Goal: Task Accomplishment & Management: Complete application form

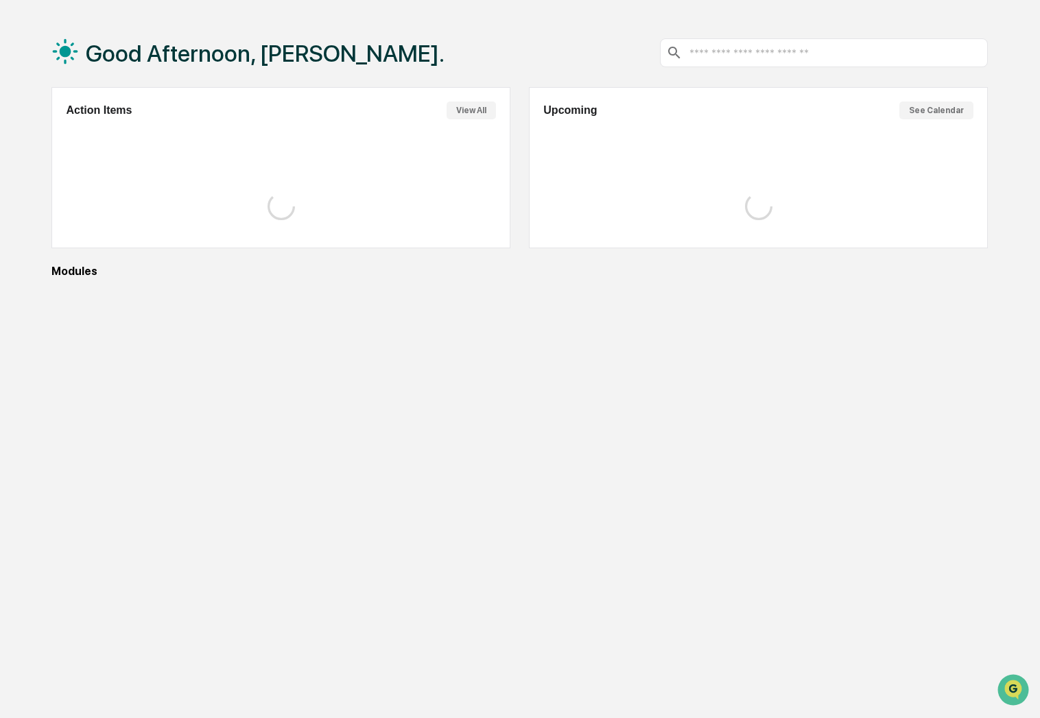
click at [366, 444] on div "Good Afternoon, Claire. Action Items View All Upcoming See Calendar Modules" at bounding box center [519, 378] width 977 height 718
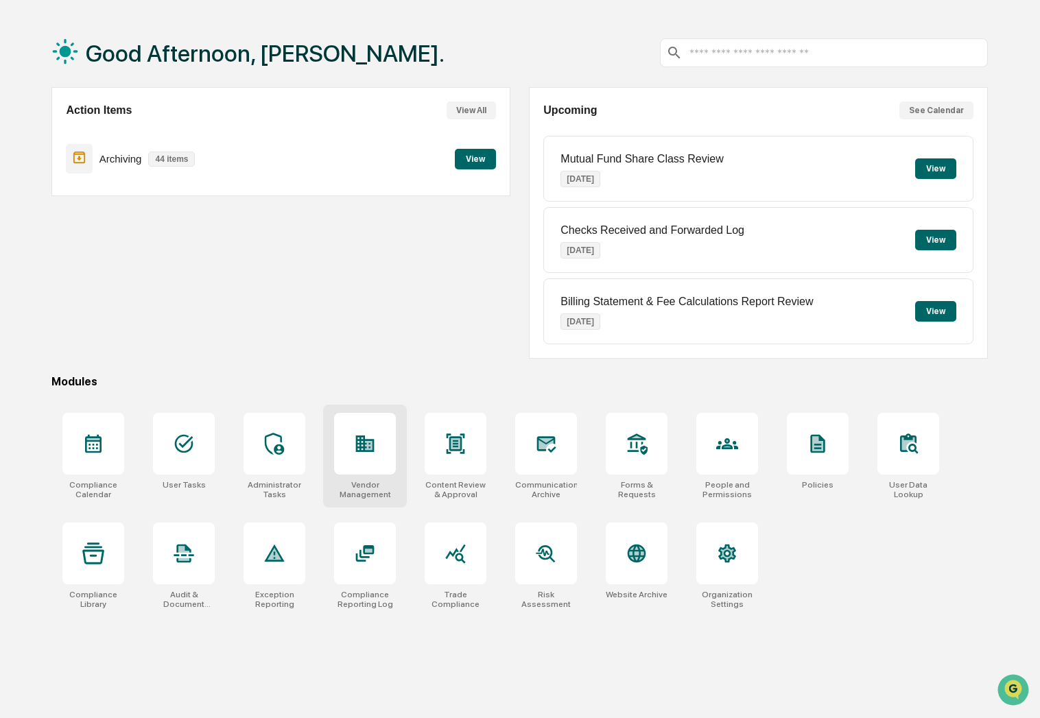
click at [355, 434] on icon at bounding box center [365, 444] width 22 height 22
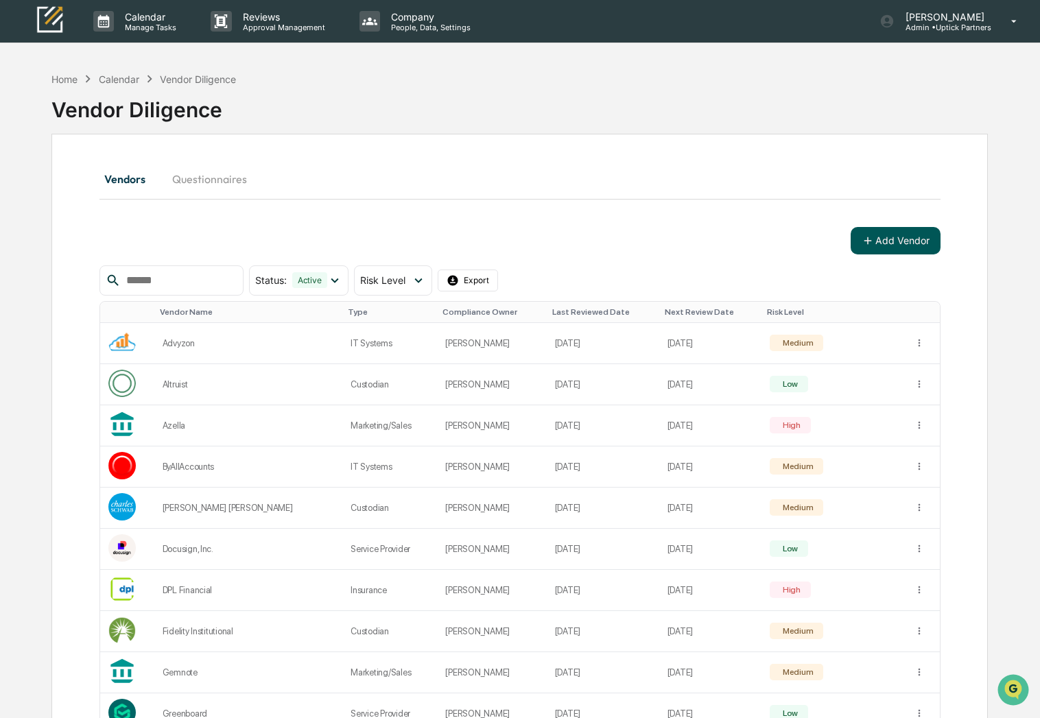
click at [912, 241] on button "Add Vendor" at bounding box center [895, 240] width 90 height 27
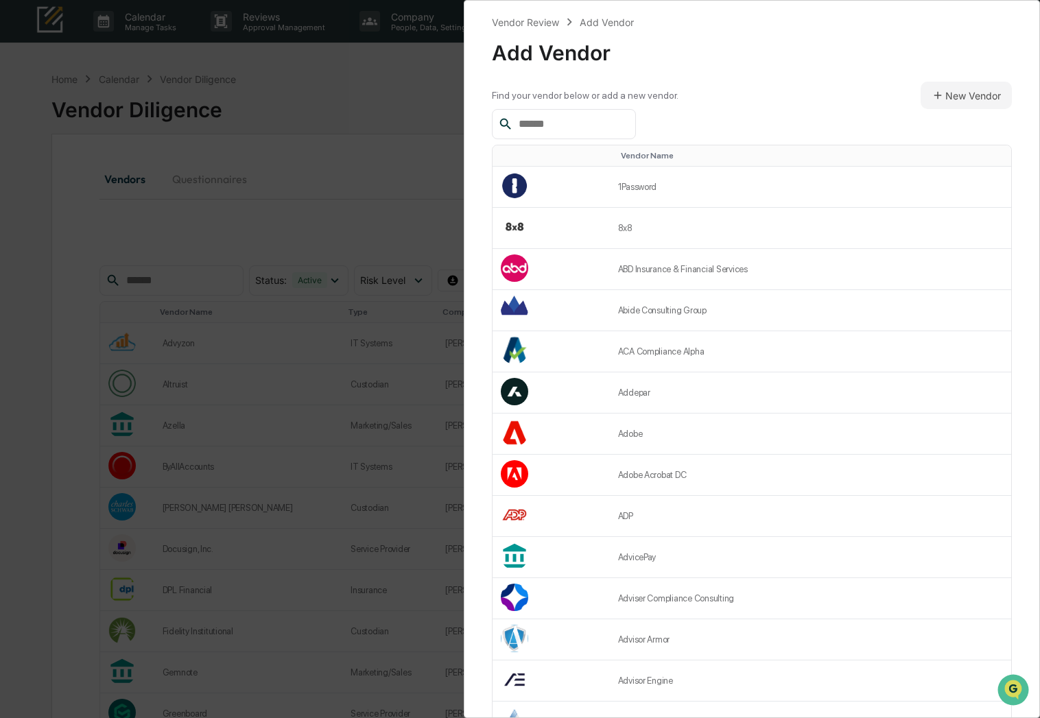
click at [540, 128] on input "text" at bounding box center [571, 124] width 117 height 18
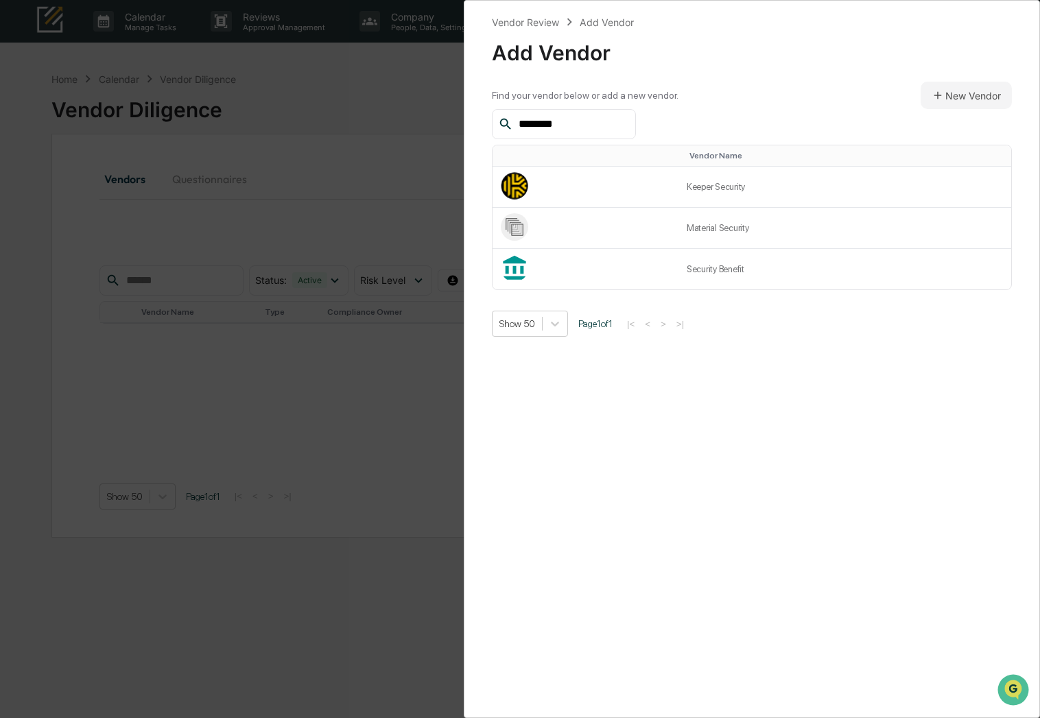
drag, startPoint x: 563, startPoint y: 126, endPoint x: 479, endPoint y: 126, distance: 84.4
click at [479, 126] on div "Vendor Review Add Vendor Add Vendor Find your vendor below or add a new vendor.…" at bounding box center [752, 359] width 576 height 718
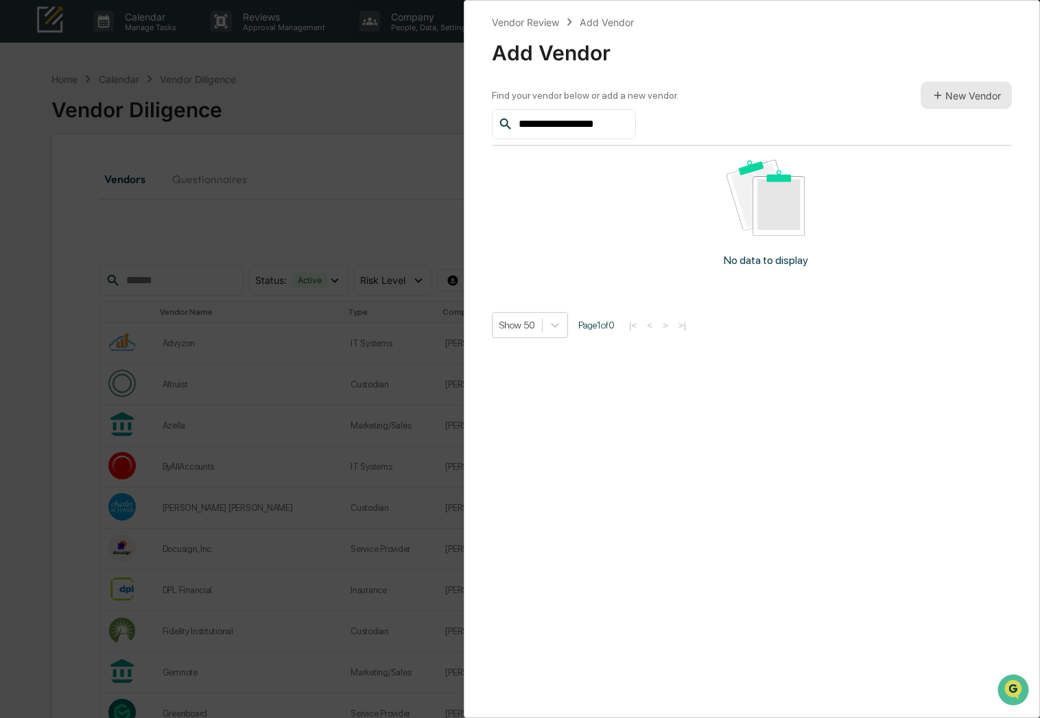
type input "**********"
click at [953, 93] on button "New Vendor" at bounding box center [965, 95] width 91 height 27
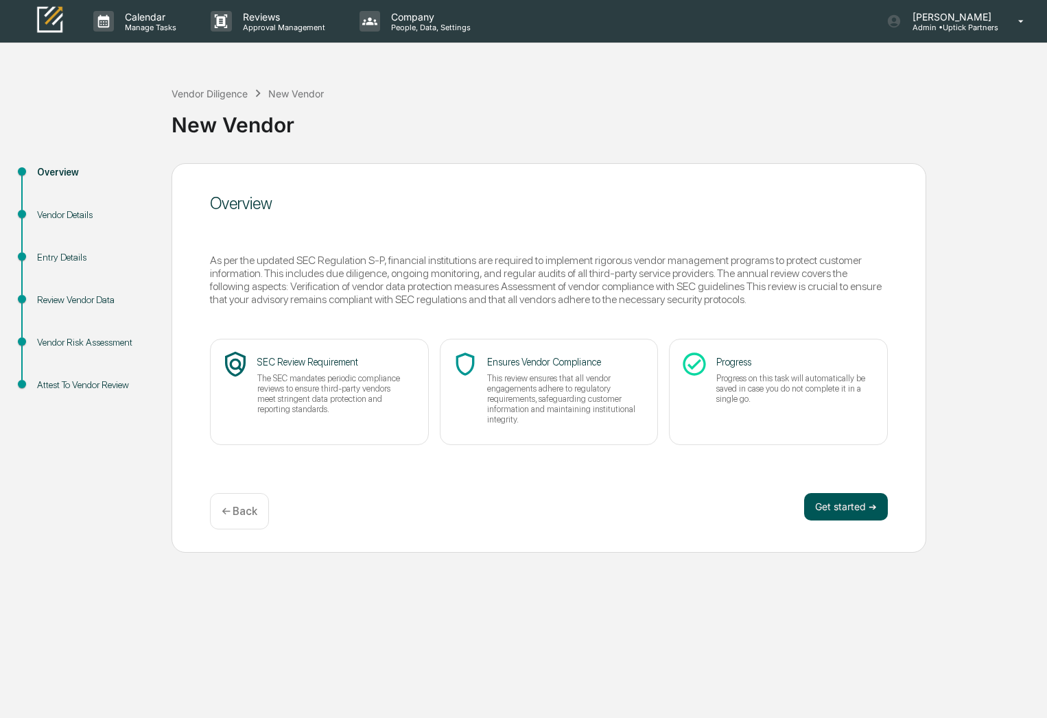
click at [859, 506] on button "Get started ➔" at bounding box center [846, 506] width 84 height 27
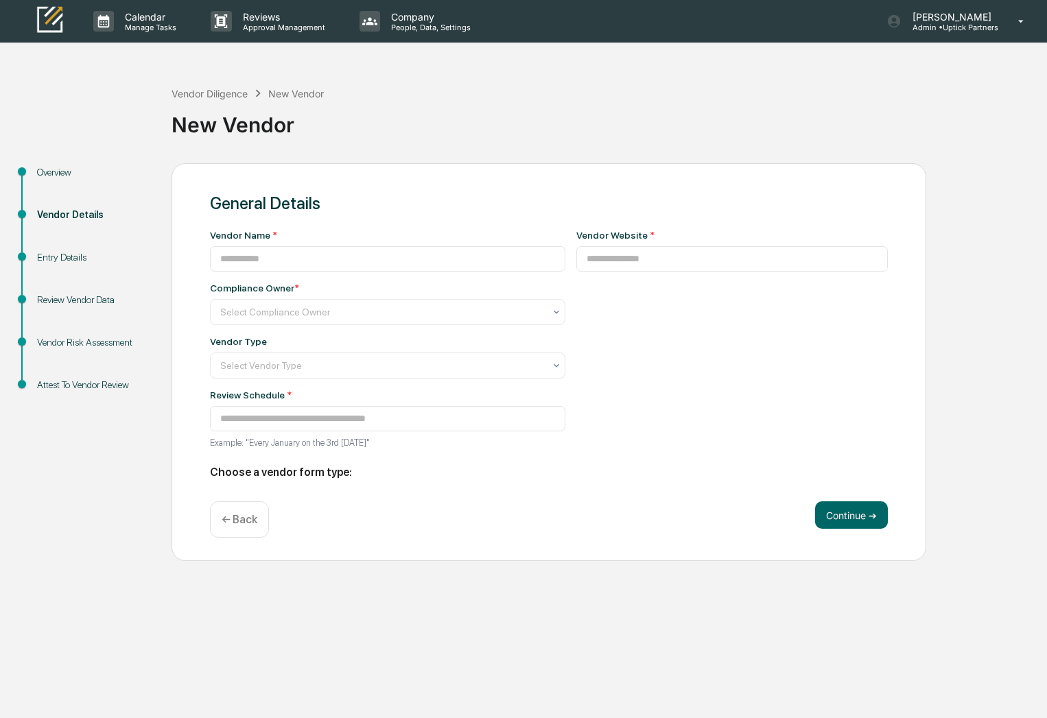
type input "**********"
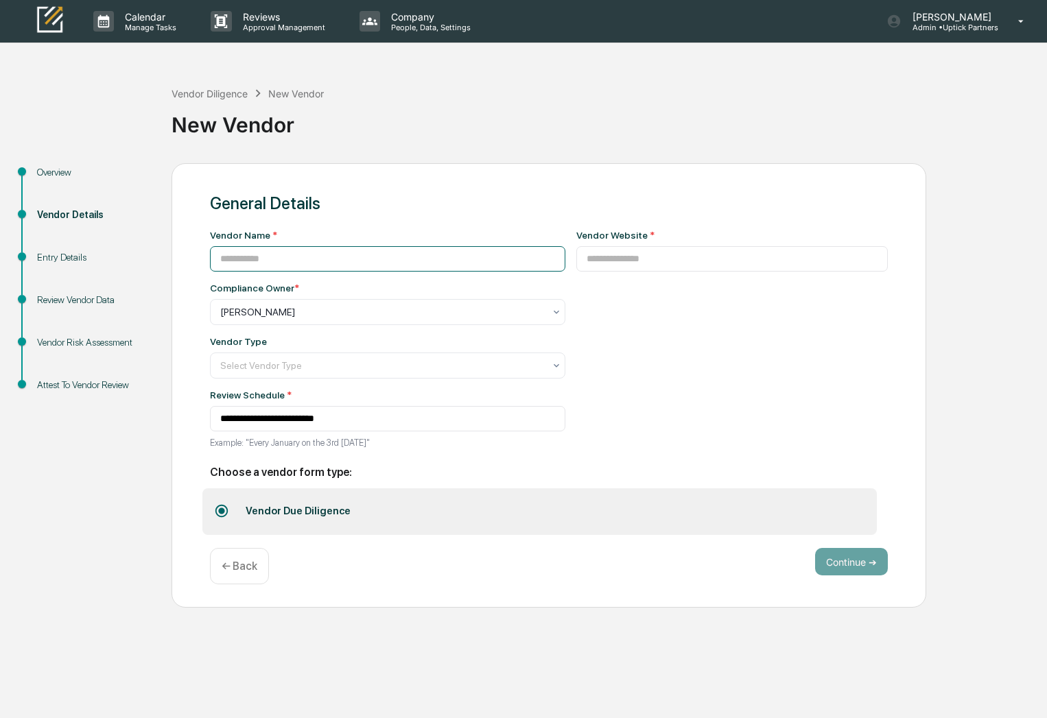
click at [281, 268] on input at bounding box center [387, 258] width 355 height 25
click at [641, 254] on input at bounding box center [732, 258] width 312 height 25
paste input "**********"
type input "**********"
click at [443, 257] on input at bounding box center [387, 258] width 355 height 25
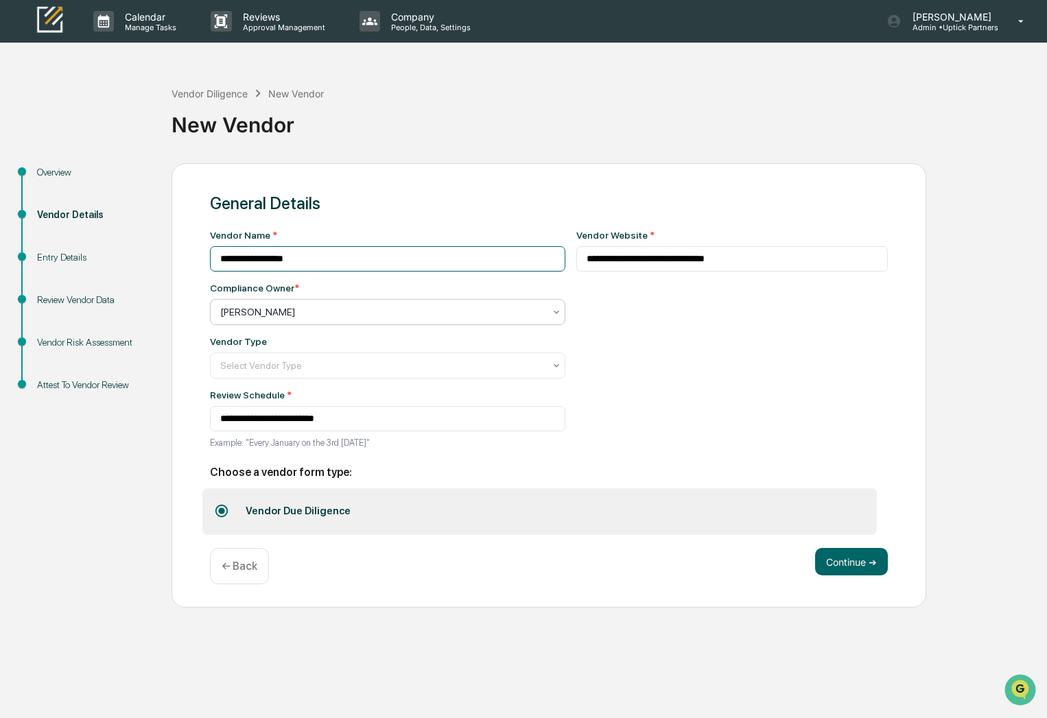
type input "**********"
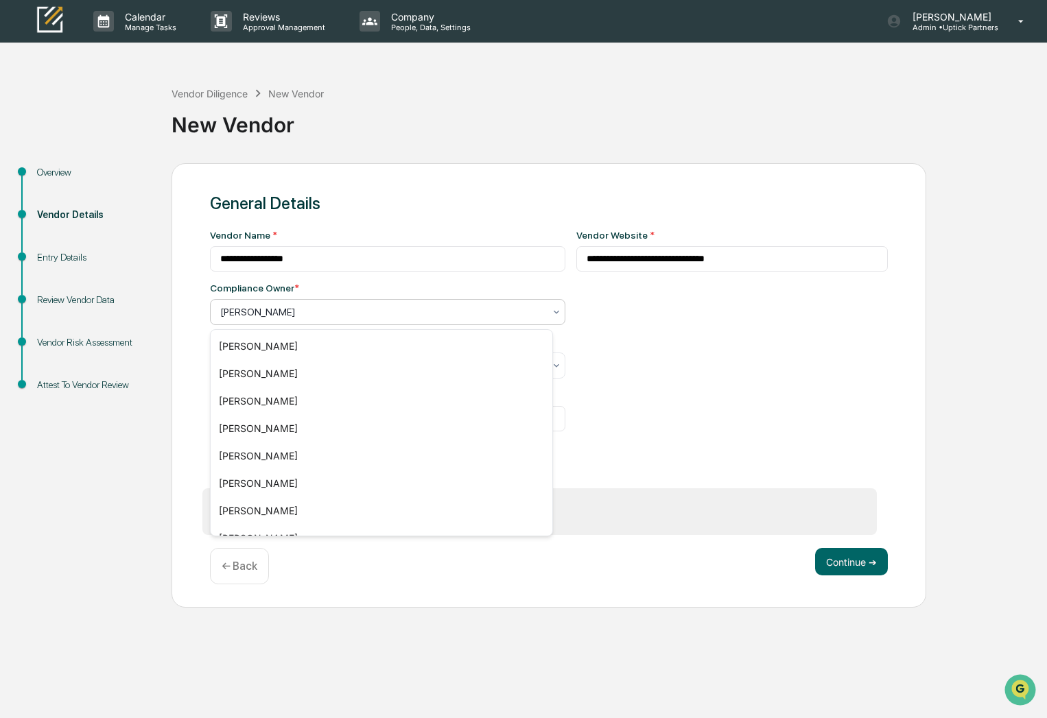
click at [324, 310] on div at bounding box center [382, 312] width 324 height 14
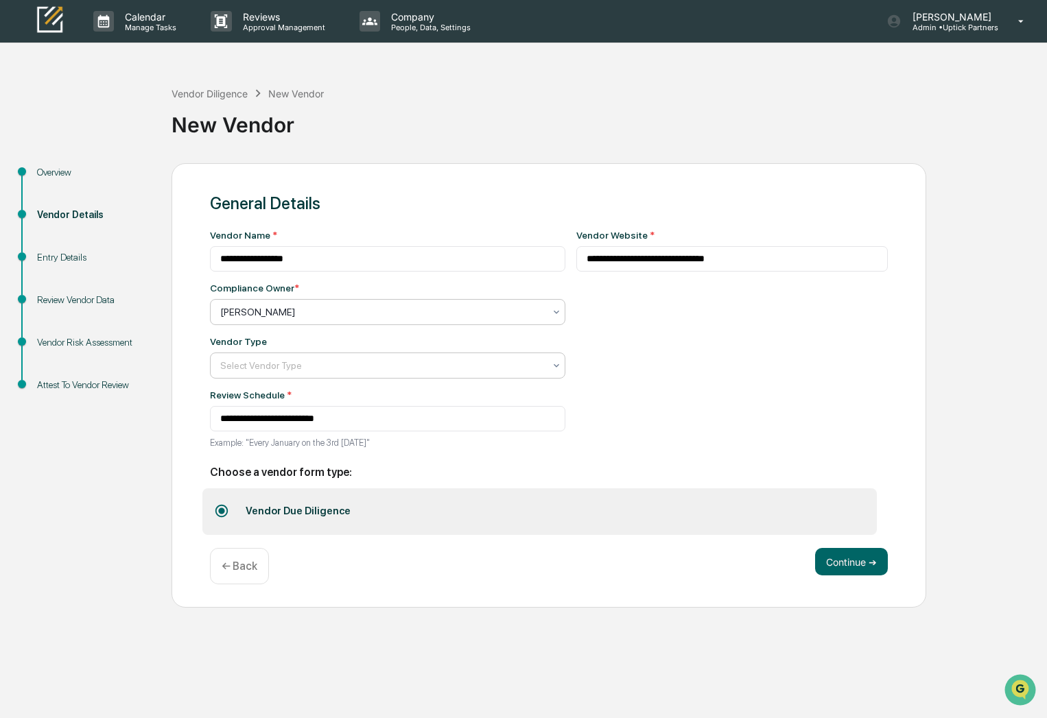
click at [535, 368] on div "Select Vendor Type" at bounding box center [381, 365] width 337 height 19
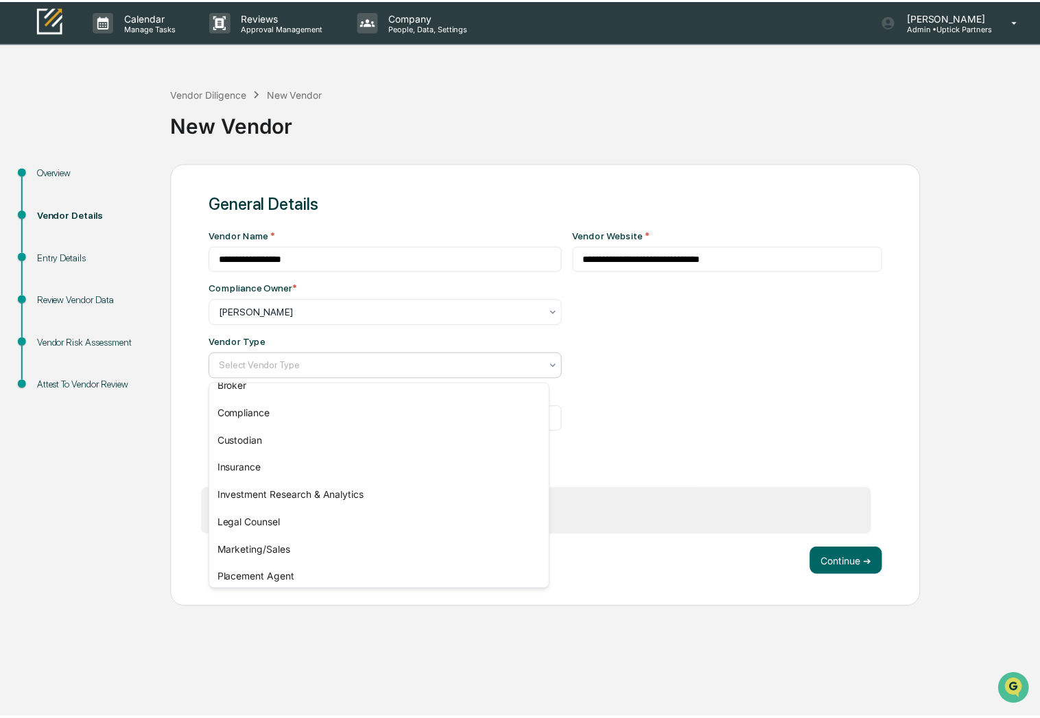
scroll to position [156, 0]
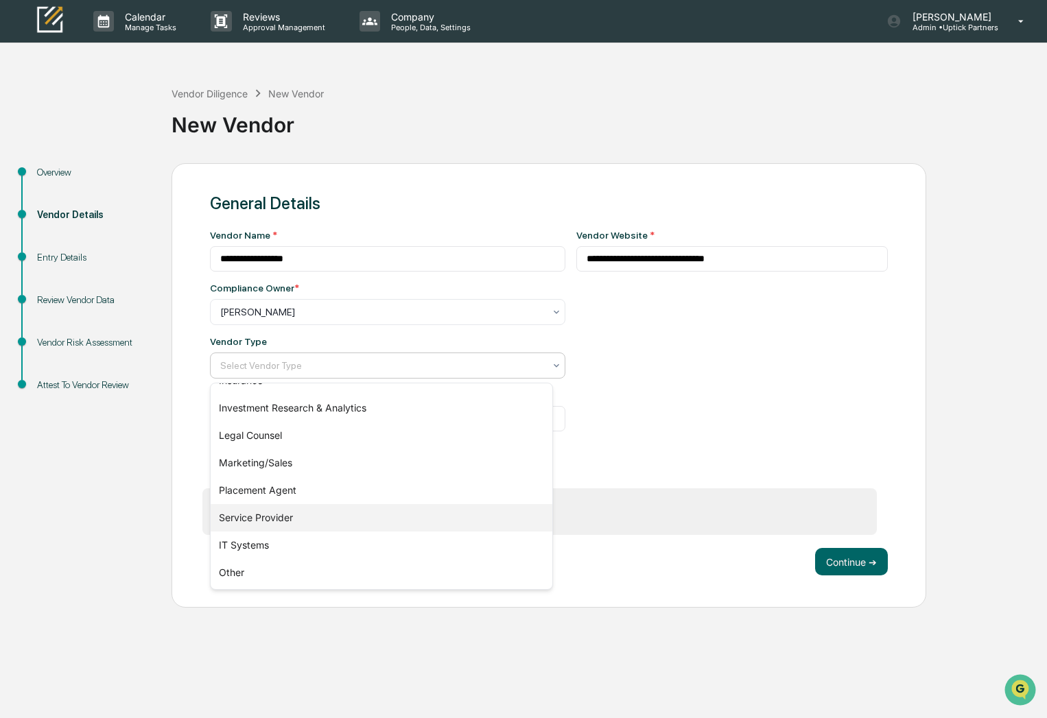
click at [270, 518] on div "Service Provider" at bounding box center [382, 517] width 342 height 27
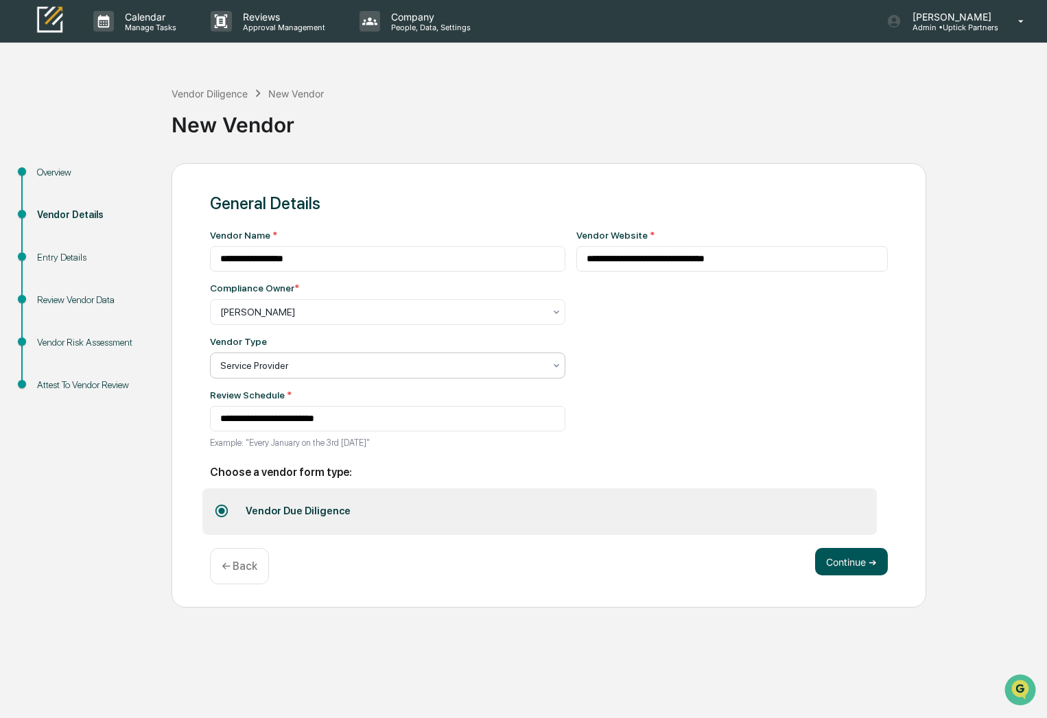
click at [863, 567] on button "Continue ➔" at bounding box center [851, 561] width 73 height 27
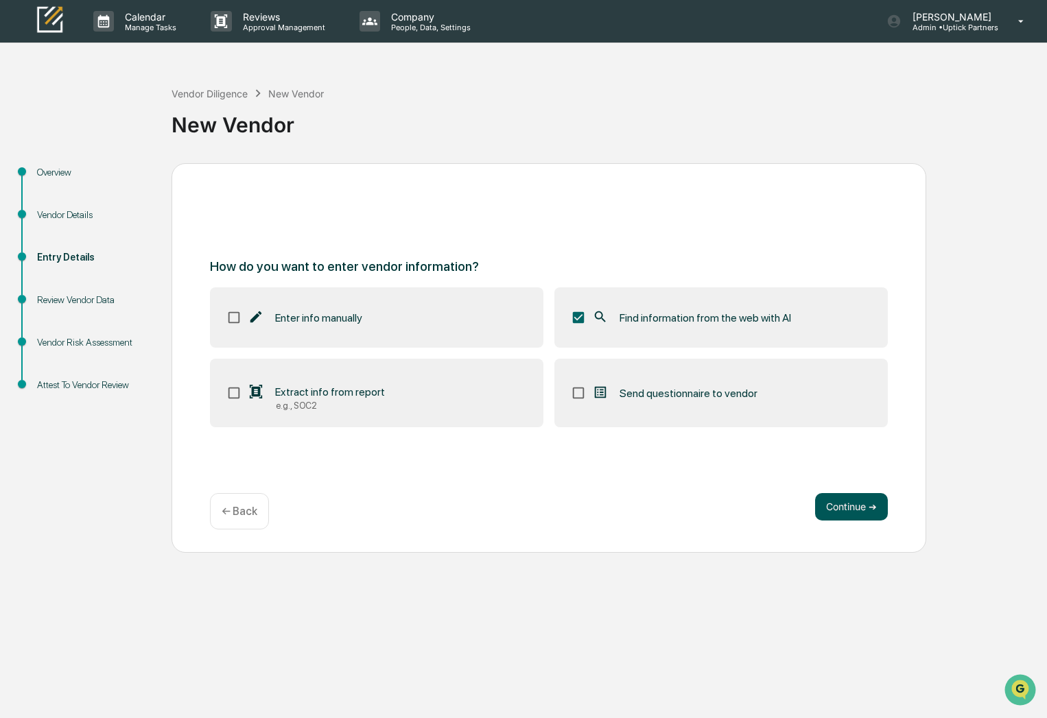
click at [868, 509] on button "Continue ➔" at bounding box center [851, 506] width 73 height 27
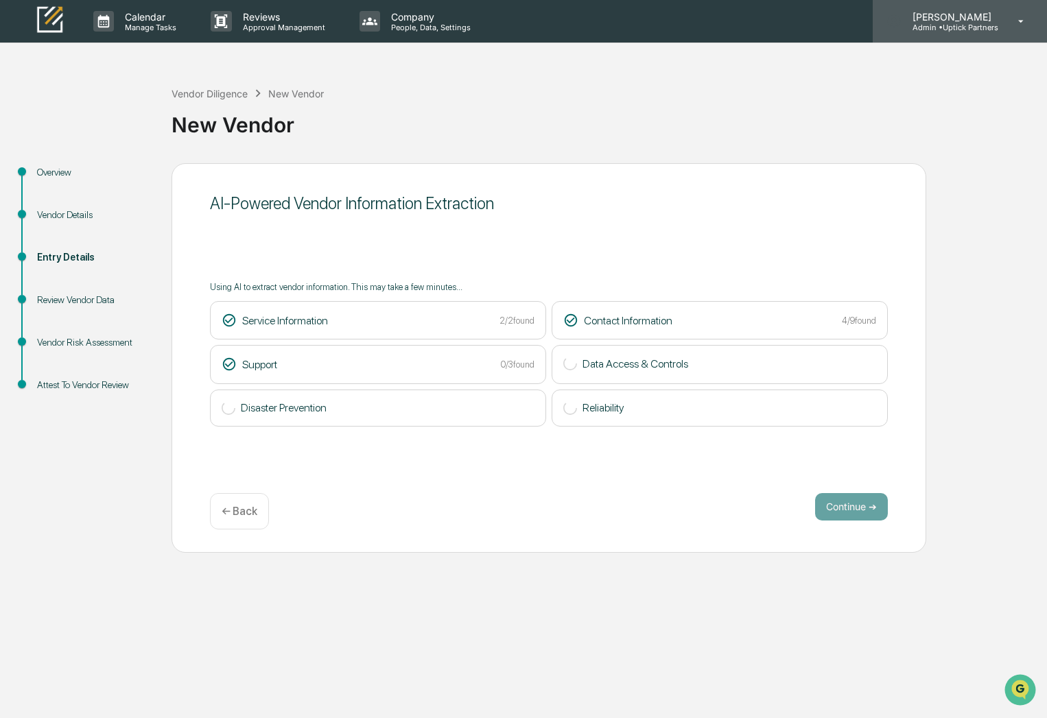
click at [1018, 23] on icon at bounding box center [1021, 21] width 24 height 13
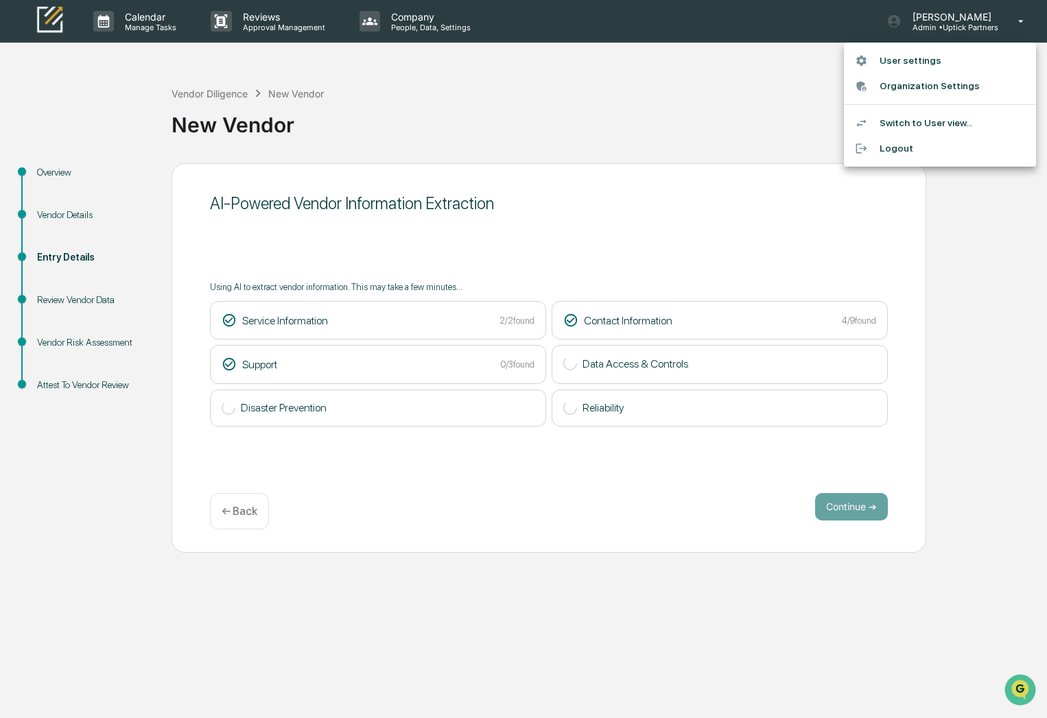
drag, startPoint x: 916, startPoint y: 63, endPoint x: 803, endPoint y: 101, distance: 119.3
click at [799, 99] on div at bounding box center [523, 359] width 1047 height 718
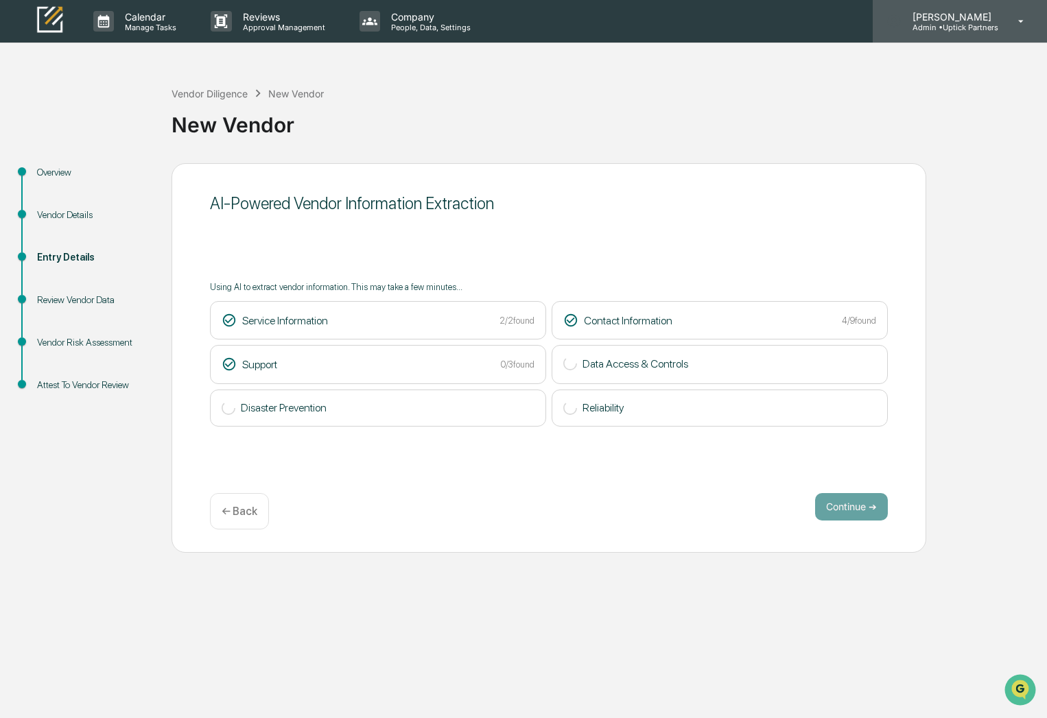
click at [996, 23] on p "Admin • Uptick Partners" at bounding box center [949, 28] width 97 height 10
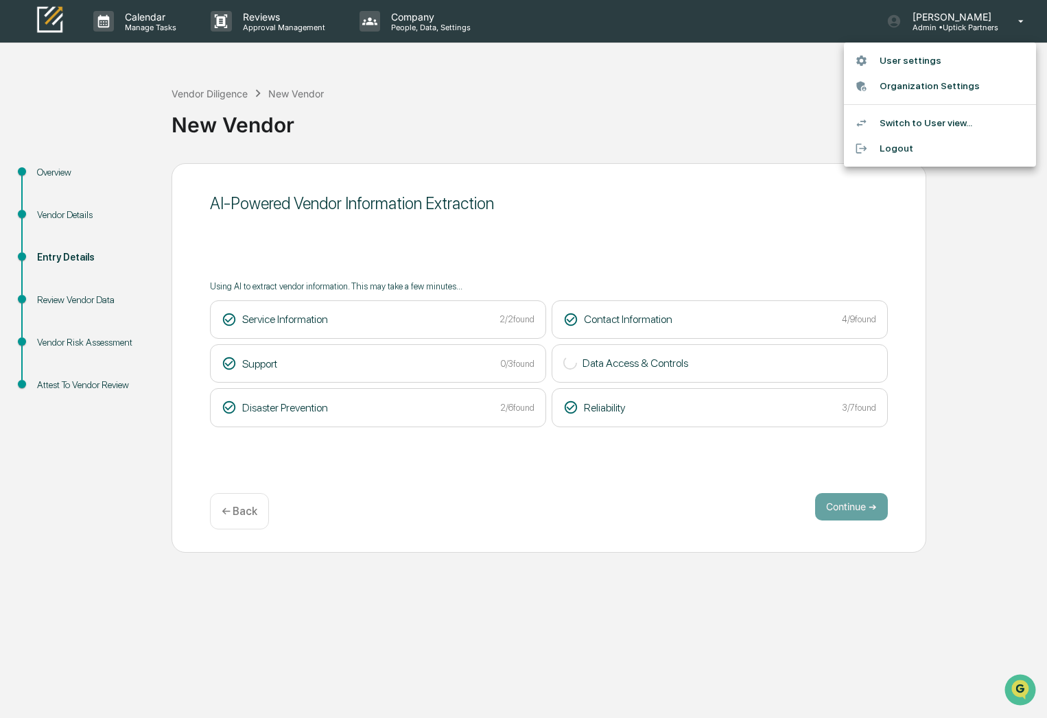
drag, startPoint x: 925, startPoint y: 120, endPoint x: 783, endPoint y: 128, distance: 141.5
click at [783, 128] on div at bounding box center [523, 359] width 1047 height 718
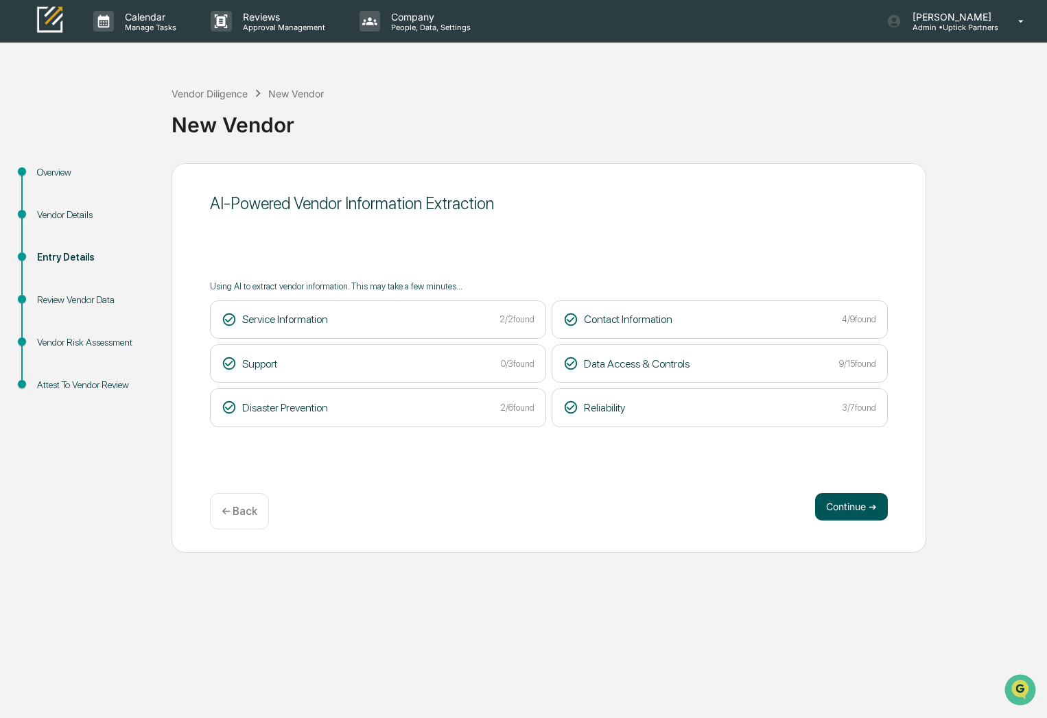
click at [859, 503] on button "Continue ➔" at bounding box center [851, 506] width 73 height 27
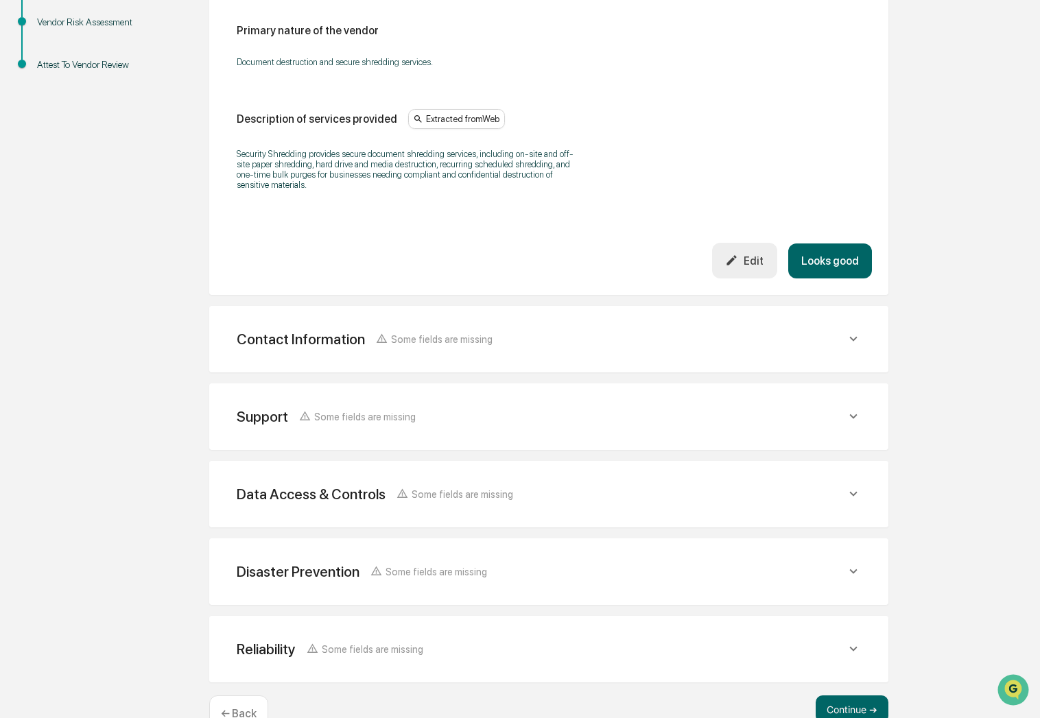
scroll to position [362, 0]
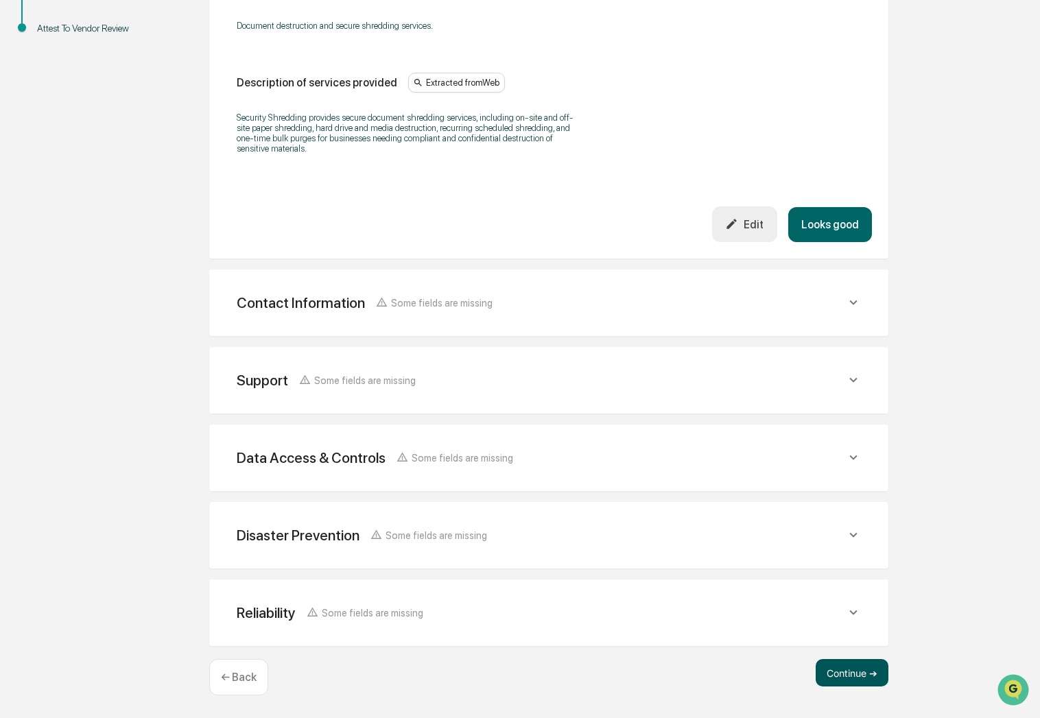
click at [852, 670] on button "Continue ➔" at bounding box center [852, 672] width 73 height 27
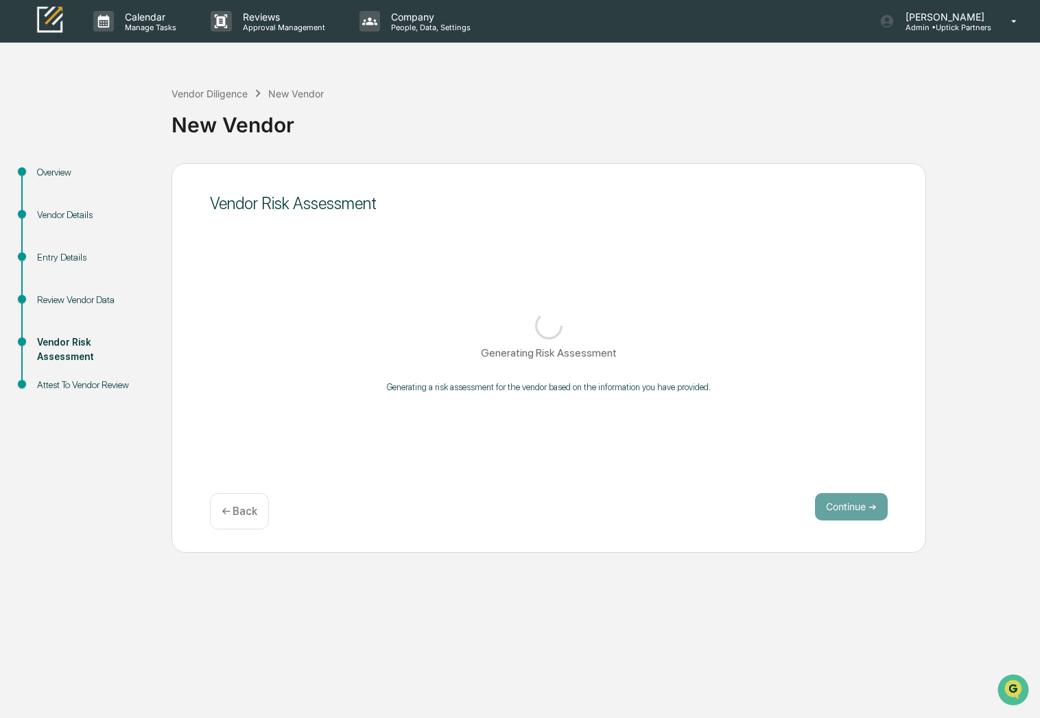
scroll to position [0, 0]
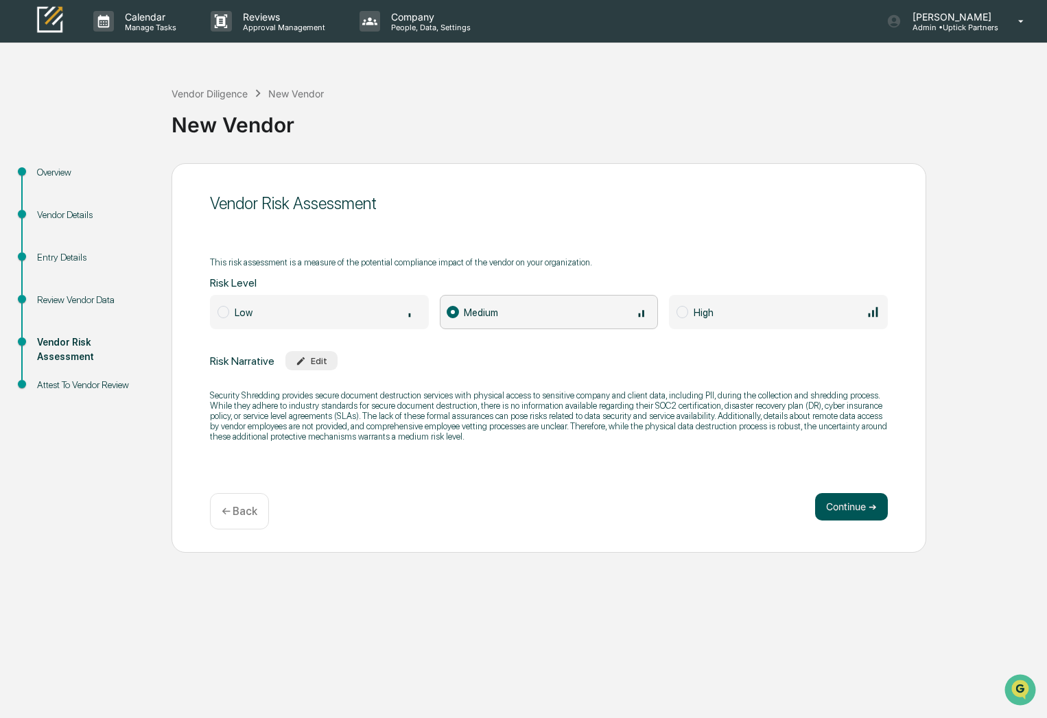
click at [863, 507] on button "Continue ➔" at bounding box center [851, 506] width 73 height 27
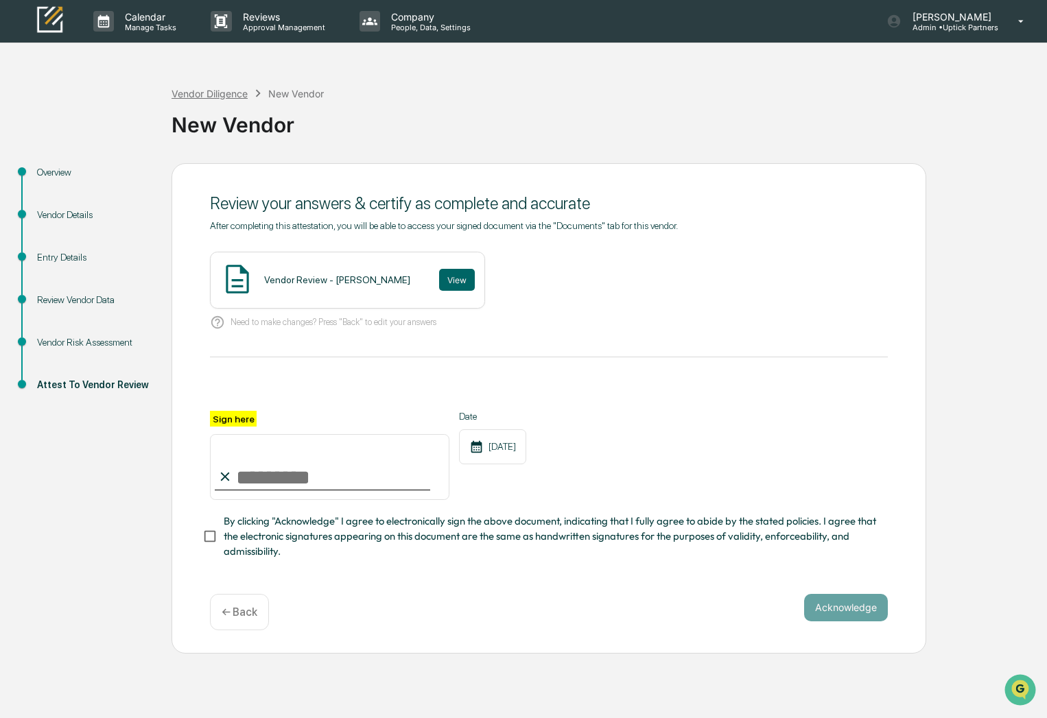
click at [204, 90] on div "Vendor Diligence" at bounding box center [209, 94] width 76 height 12
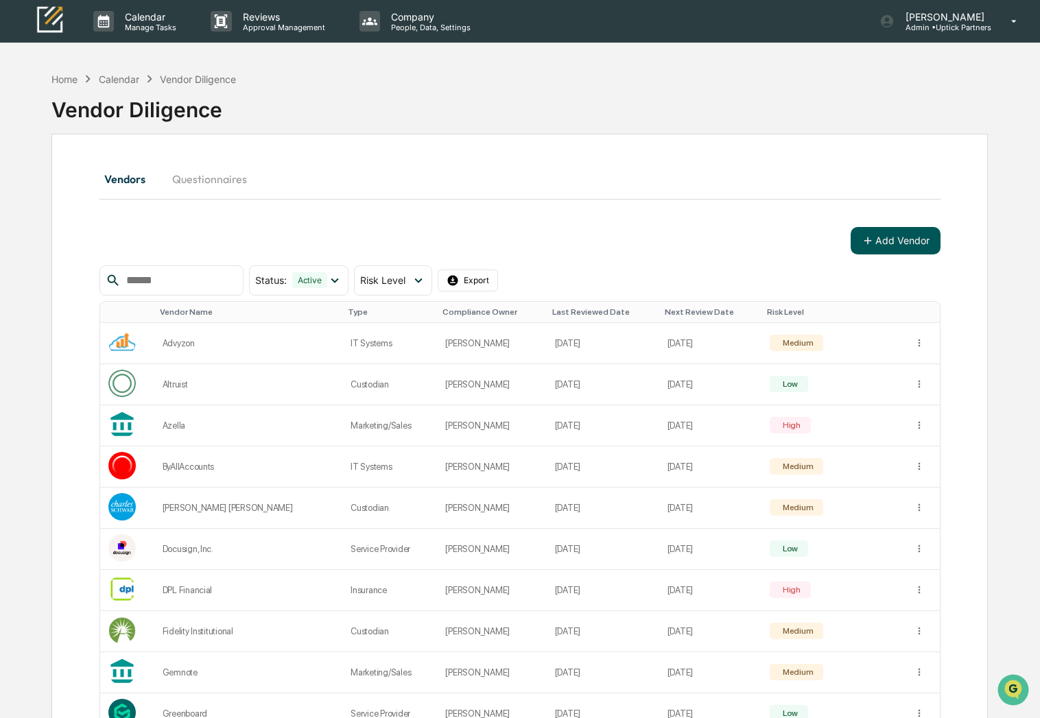
click at [881, 238] on button "Add Vendor" at bounding box center [895, 240] width 90 height 27
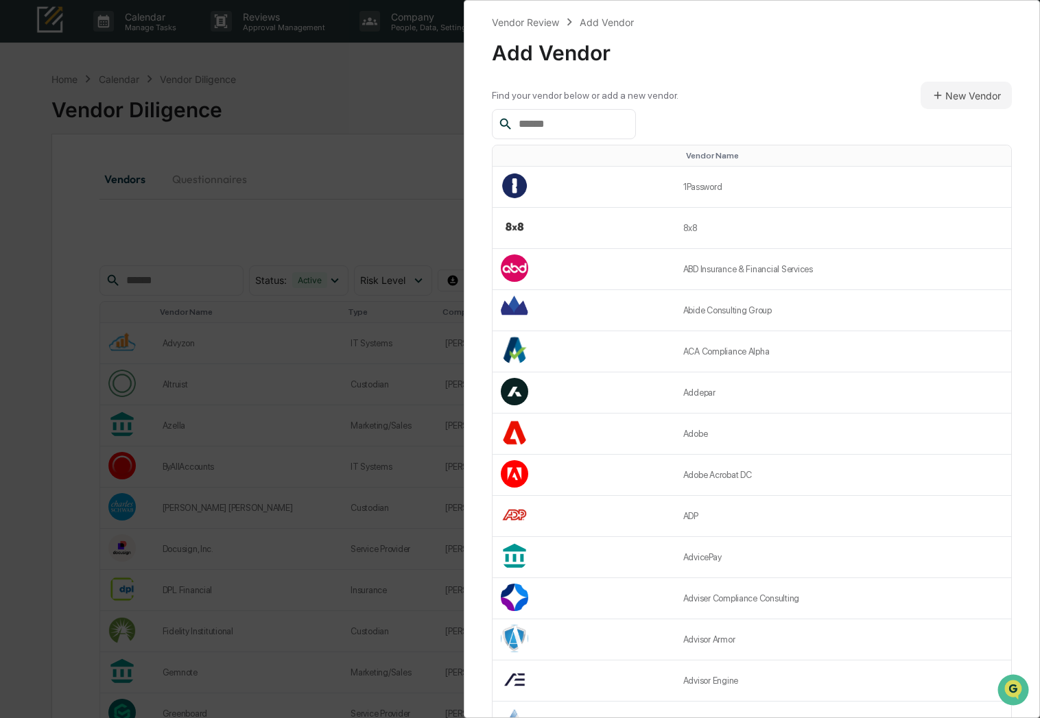
click at [593, 130] on input "text" at bounding box center [571, 124] width 117 height 18
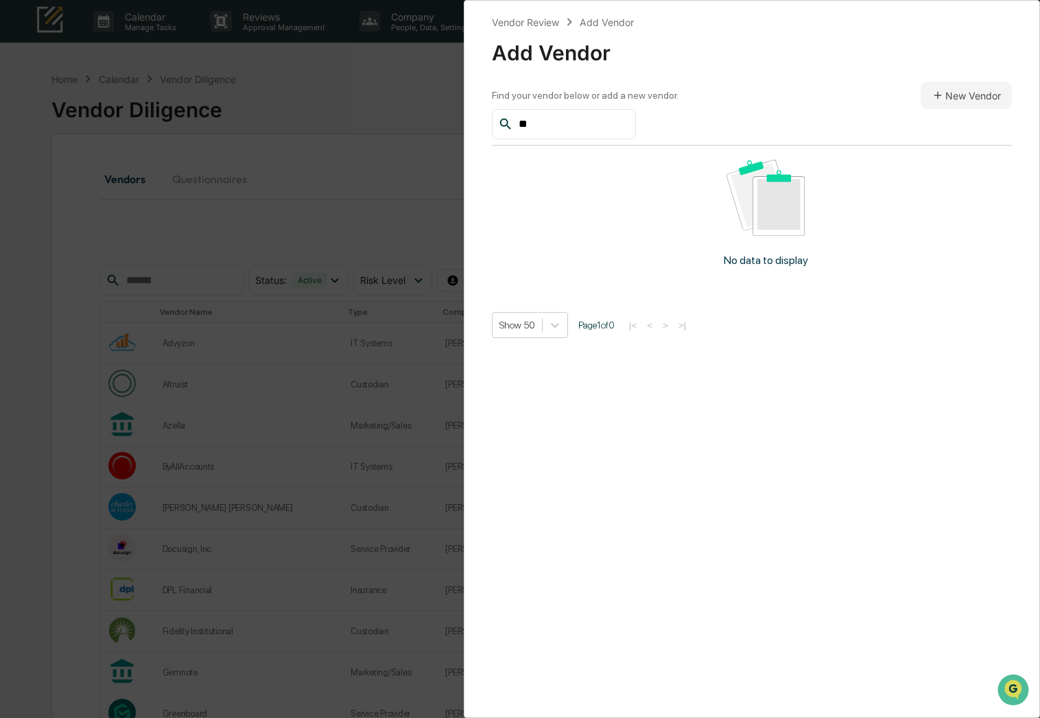
type input "*"
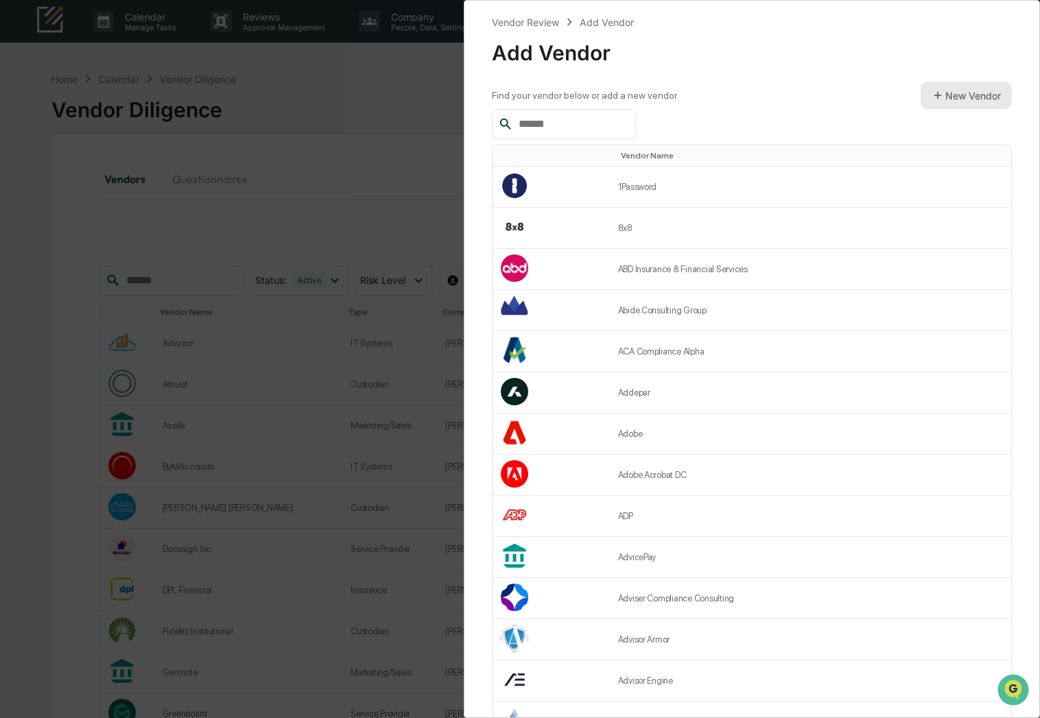
click at [944, 97] on button "New Vendor" at bounding box center [965, 95] width 91 height 27
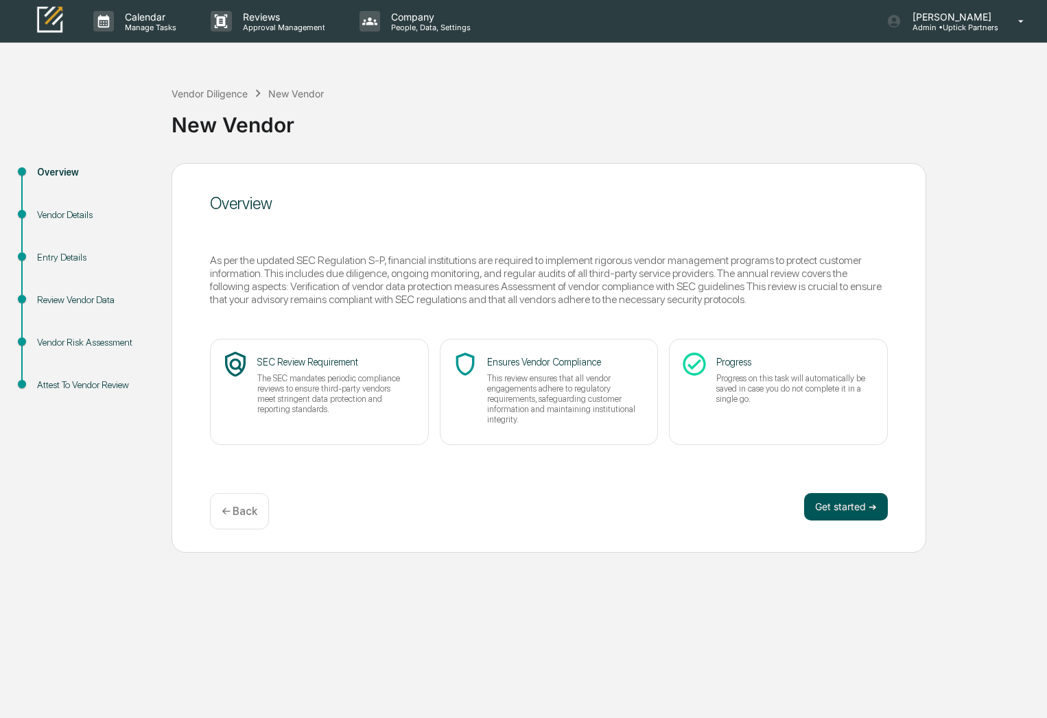
click at [852, 501] on button "Get started ➔" at bounding box center [846, 506] width 84 height 27
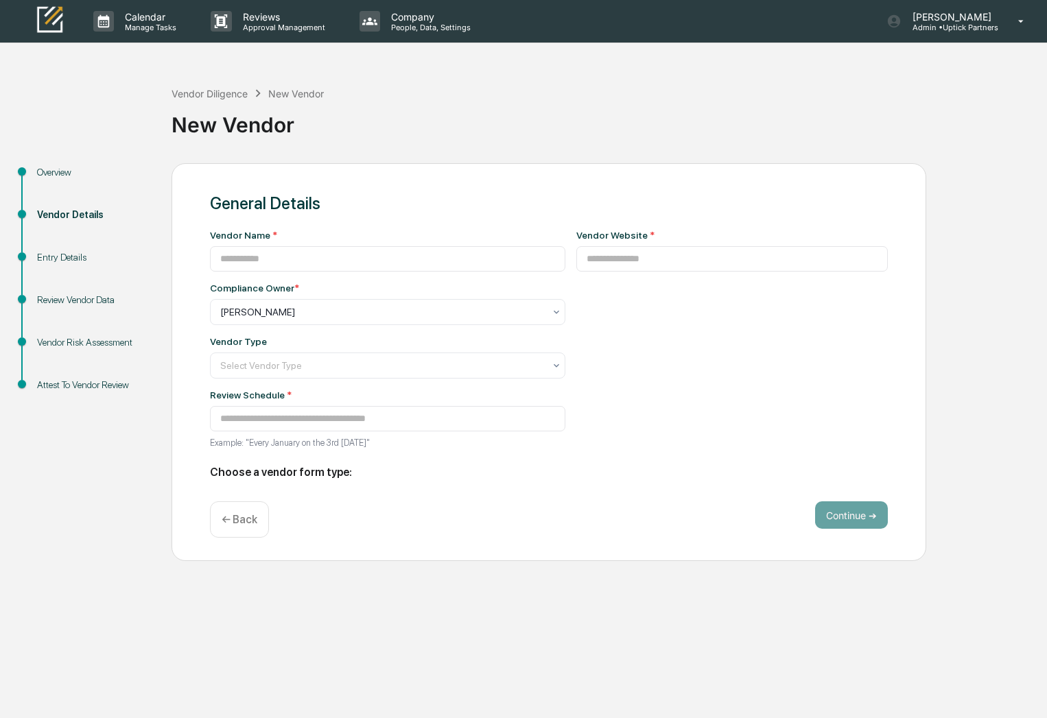
type input "**********"
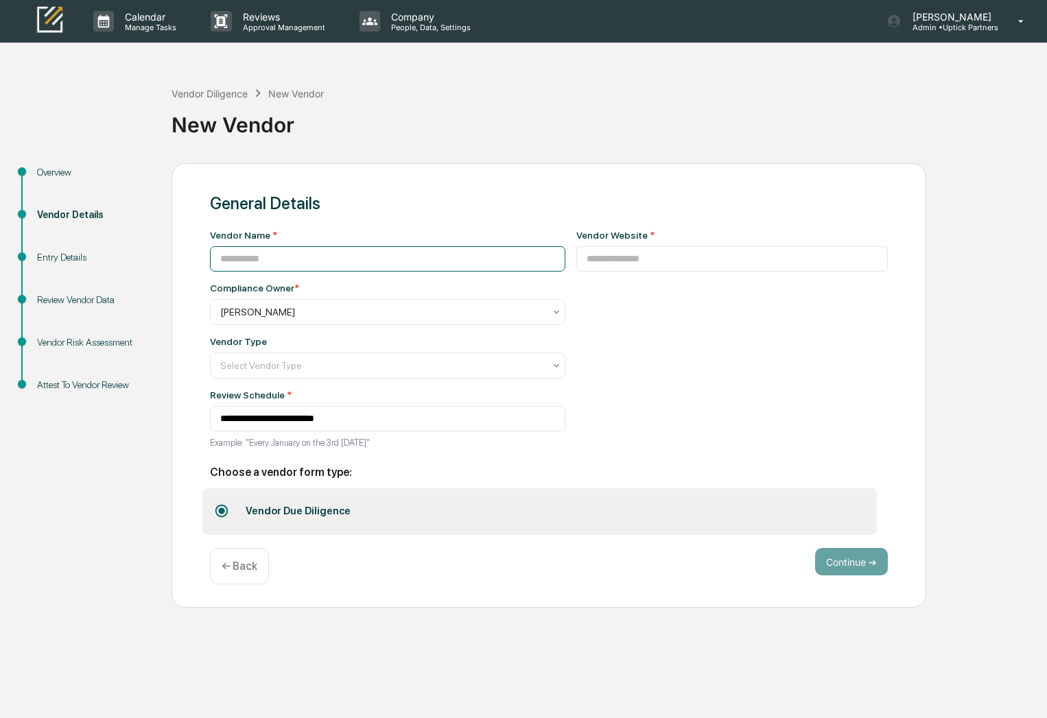
click at [311, 260] on input at bounding box center [387, 258] width 355 height 25
type input "********"
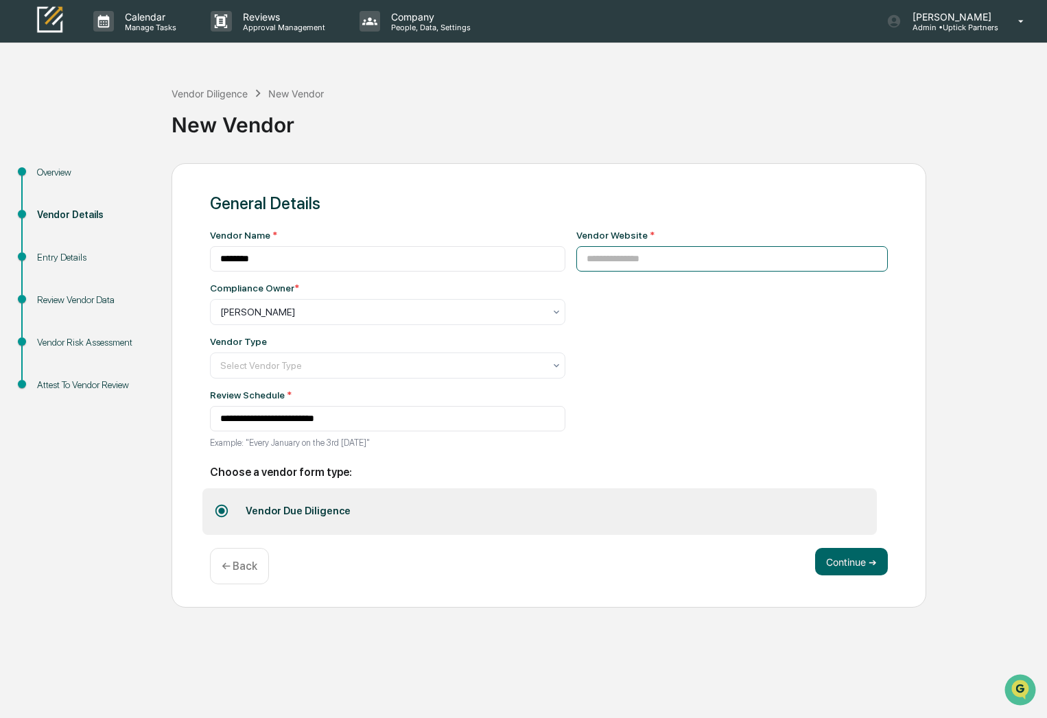
click at [597, 263] on input at bounding box center [732, 258] width 312 height 25
paste input "**********"
type input "**********"
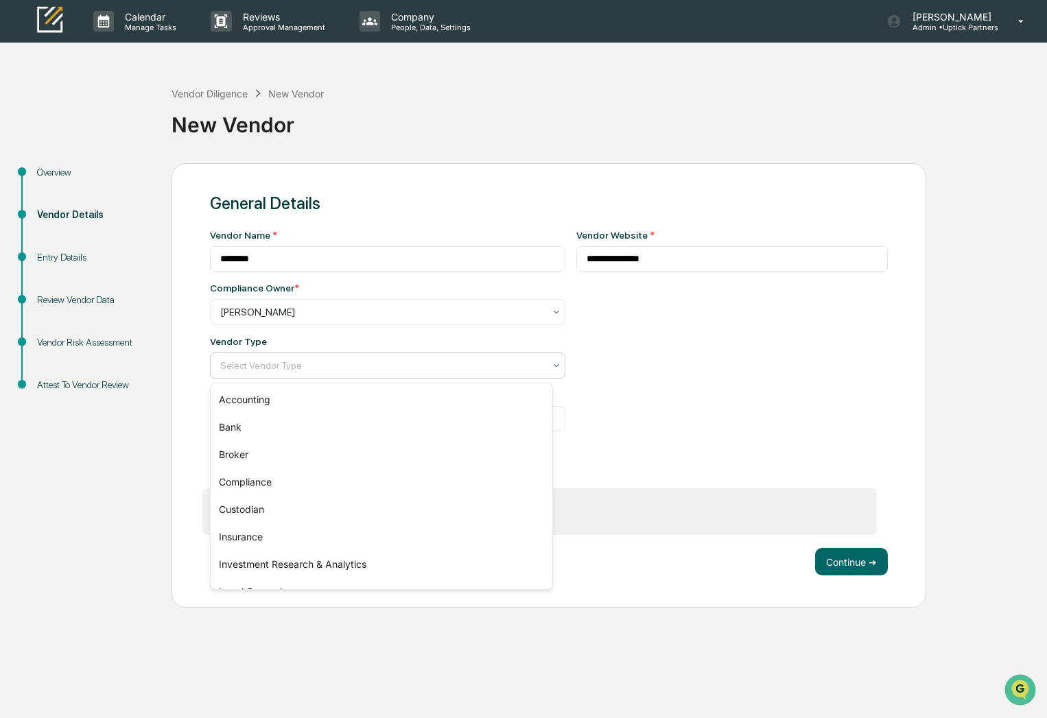
click at [324, 367] on div at bounding box center [382, 366] width 324 height 14
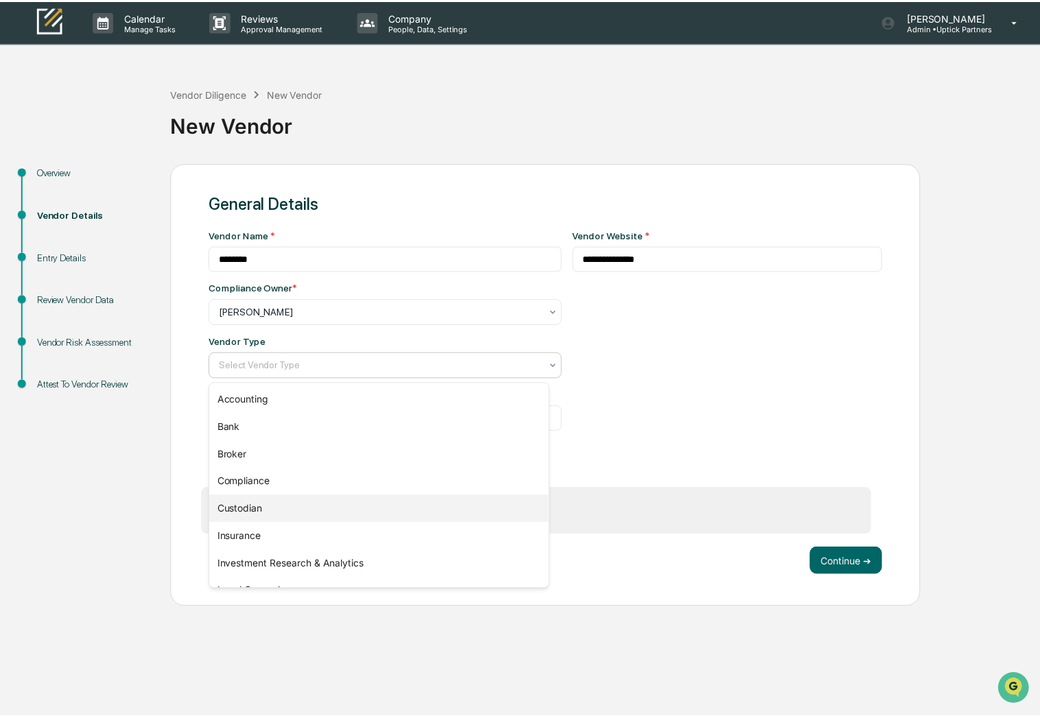
scroll to position [156, 0]
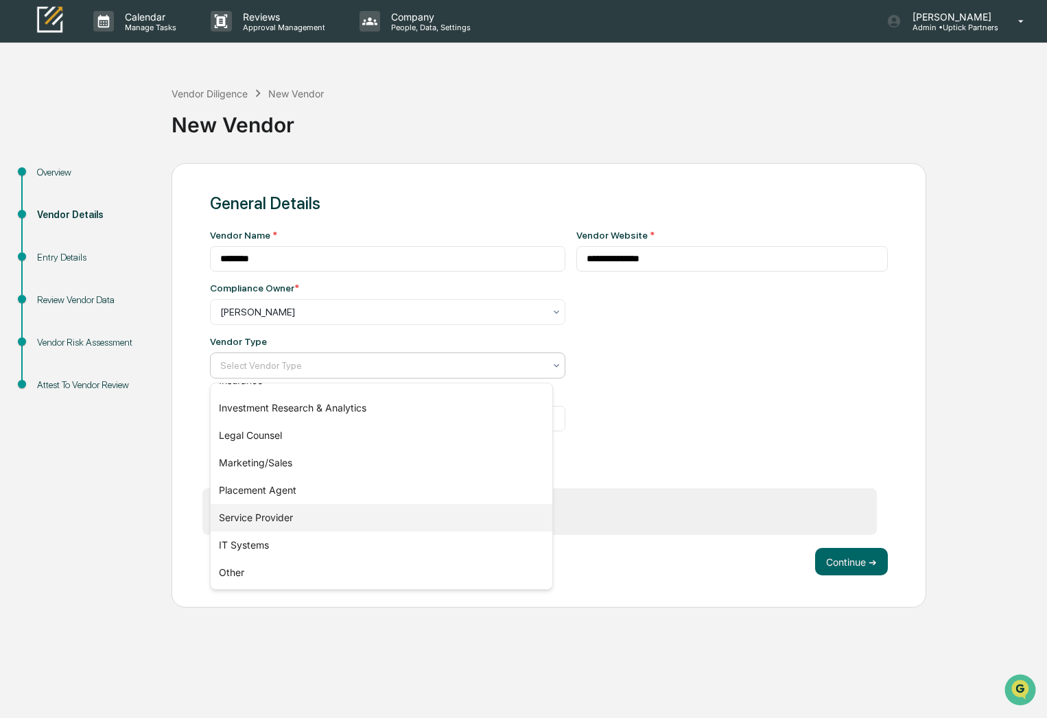
click at [302, 522] on div "Service Provider" at bounding box center [382, 517] width 342 height 27
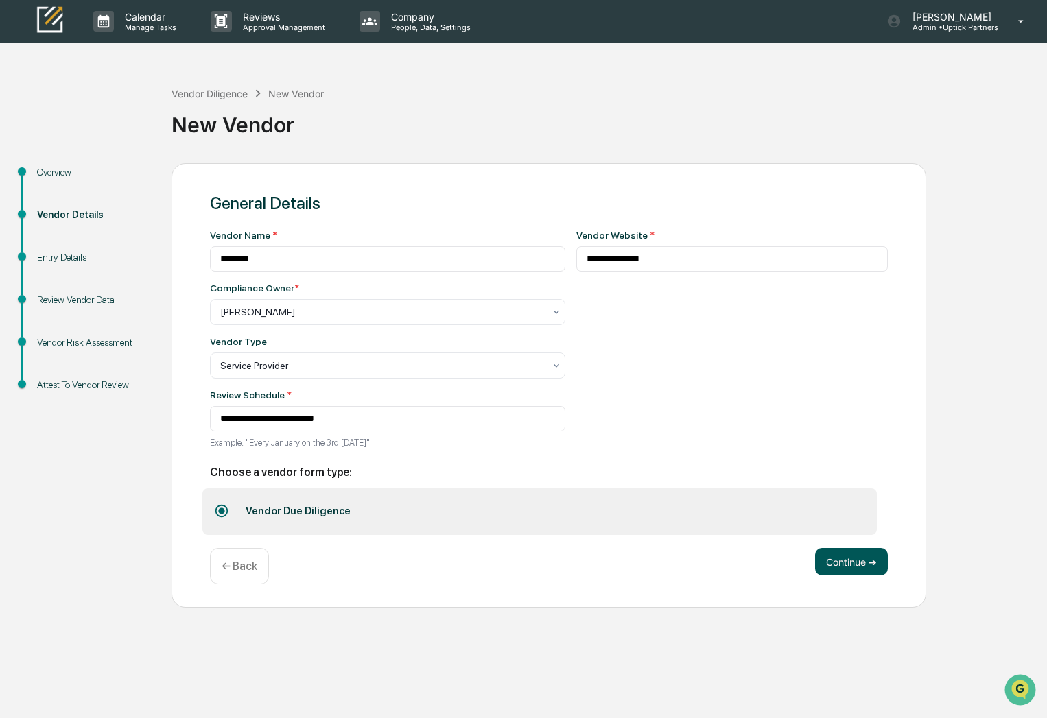
click at [852, 563] on button "Continue ➔" at bounding box center [851, 561] width 73 height 27
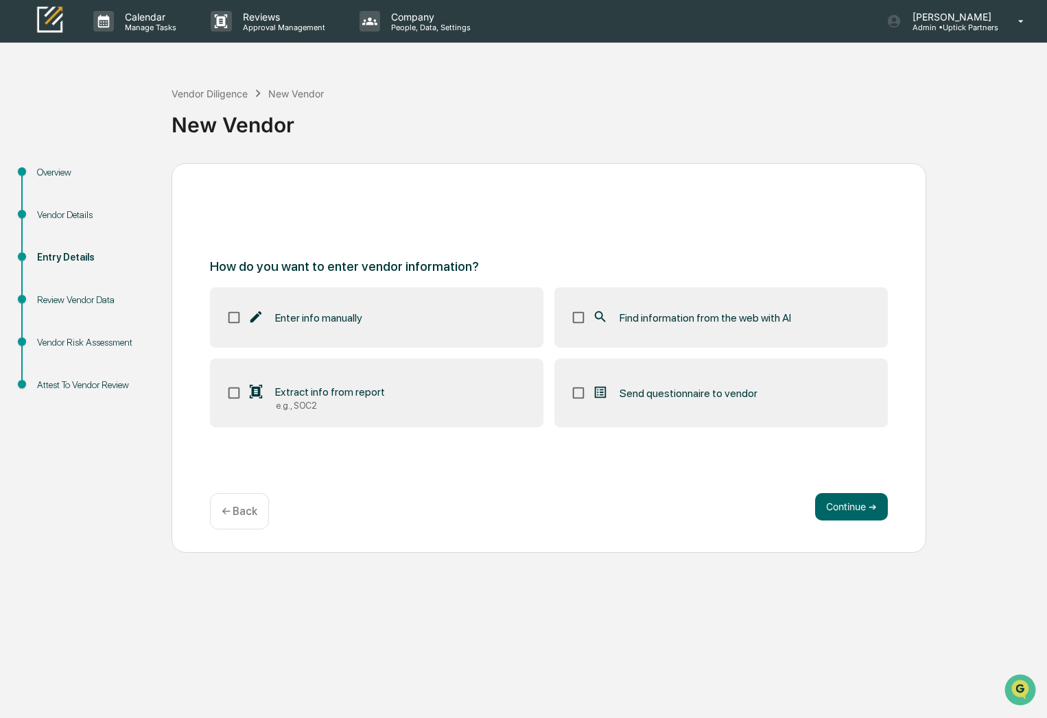
click at [708, 324] on div "Find information from the web with AI" at bounding box center [691, 317] width 199 height 16
click at [870, 515] on button "Continue ➔" at bounding box center [851, 506] width 73 height 27
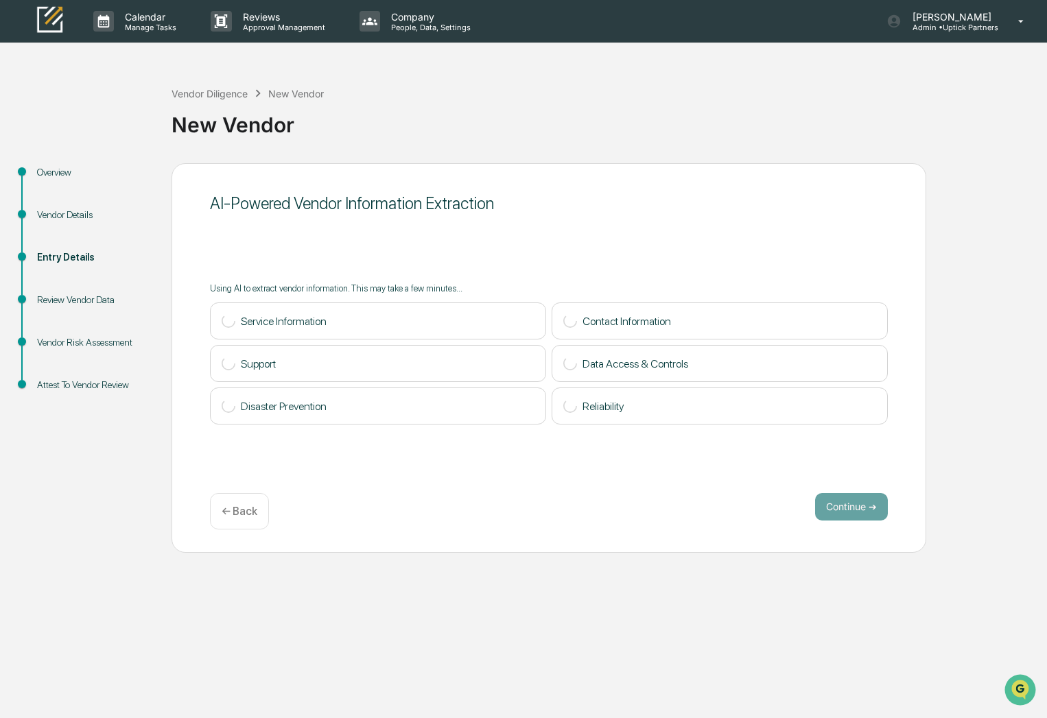
click at [250, 511] on p "← Back" at bounding box center [240, 511] width 36 height 13
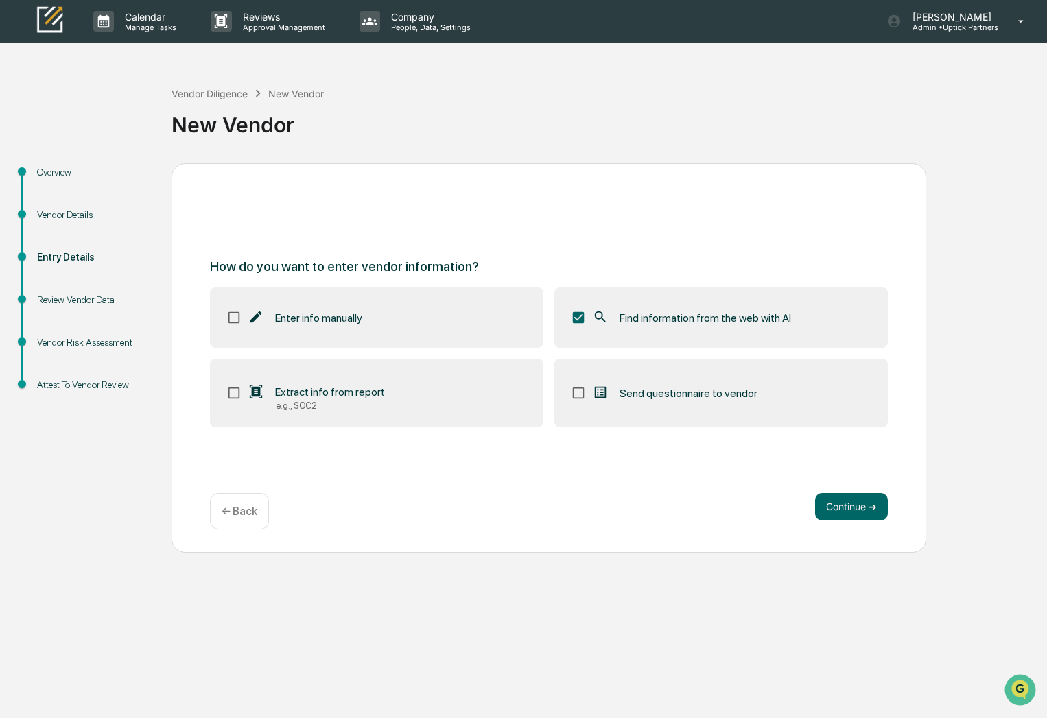
click at [258, 398] on icon at bounding box center [255, 391] width 15 height 15
click at [848, 500] on button "Continue ➔" at bounding box center [851, 506] width 73 height 27
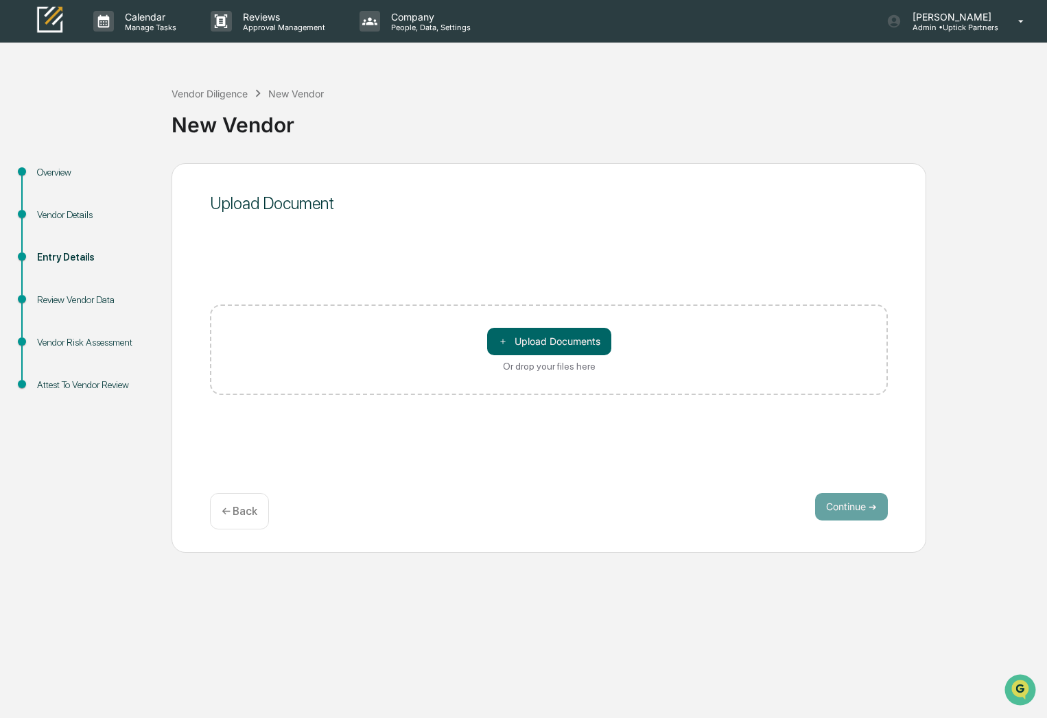
click at [250, 510] on p "← Back" at bounding box center [240, 511] width 36 height 13
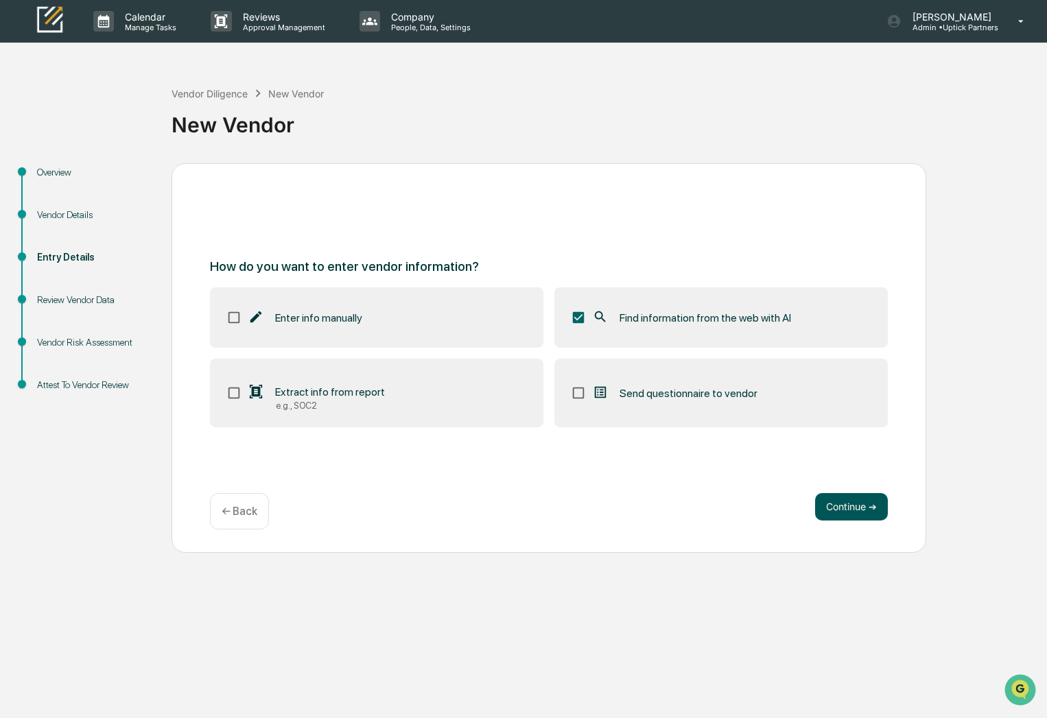
click at [864, 512] on button "Continue ➔" at bounding box center [851, 506] width 73 height 27
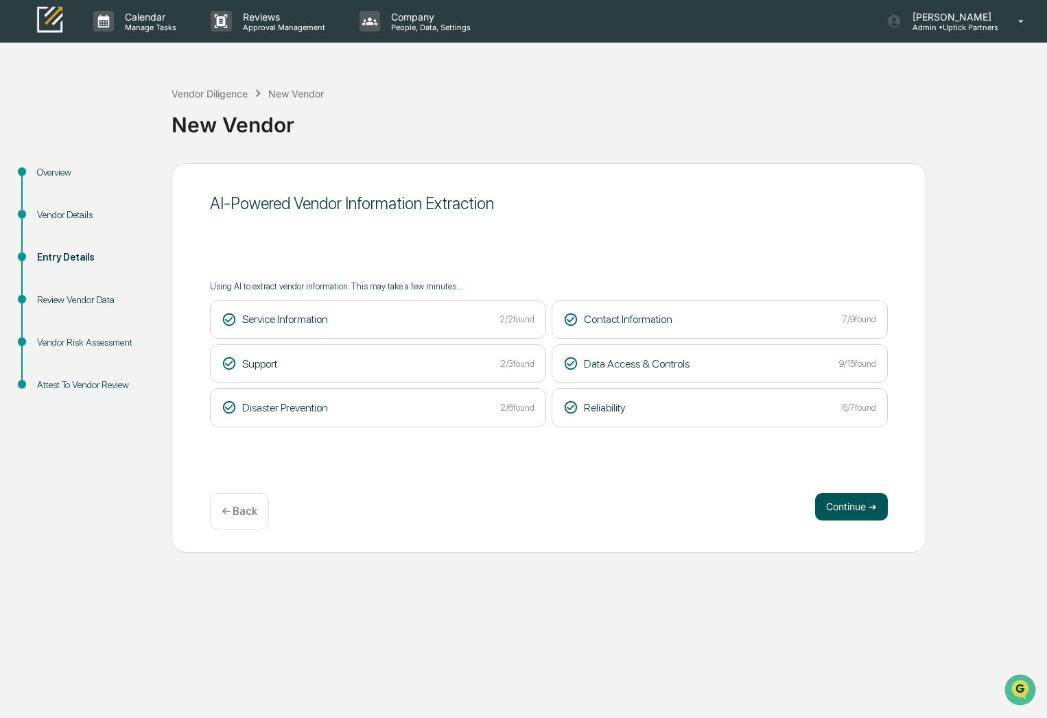
click at [846, 503] on button "Continue ➔" at bounding box center [851, 506] width 73 height 27
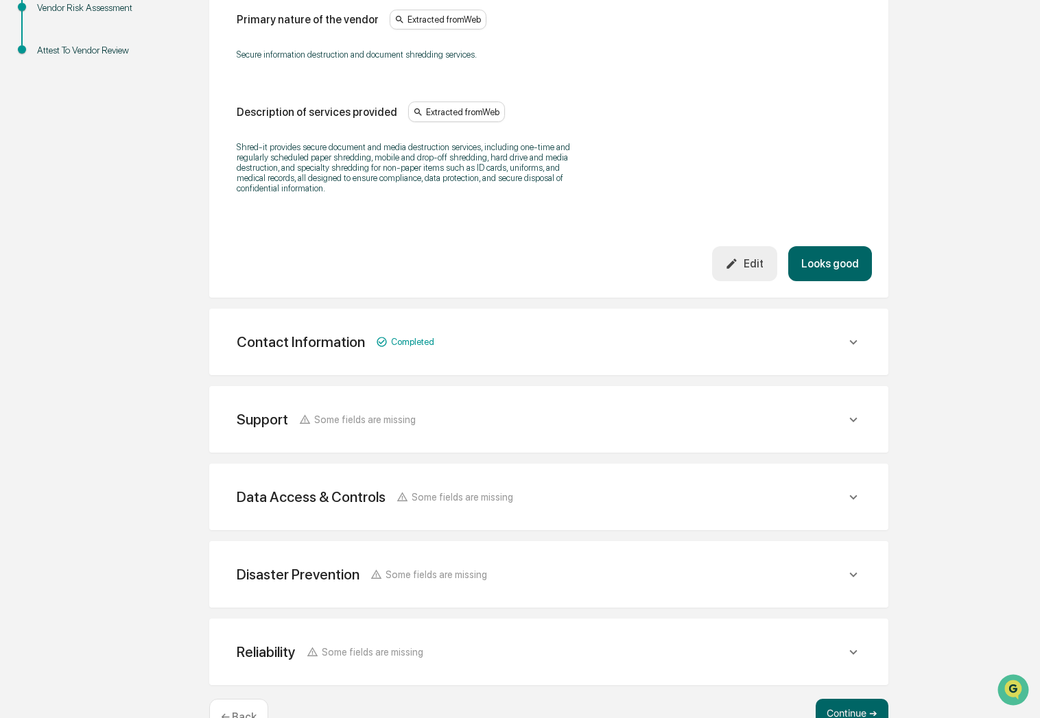
scroll to position [380, 0]
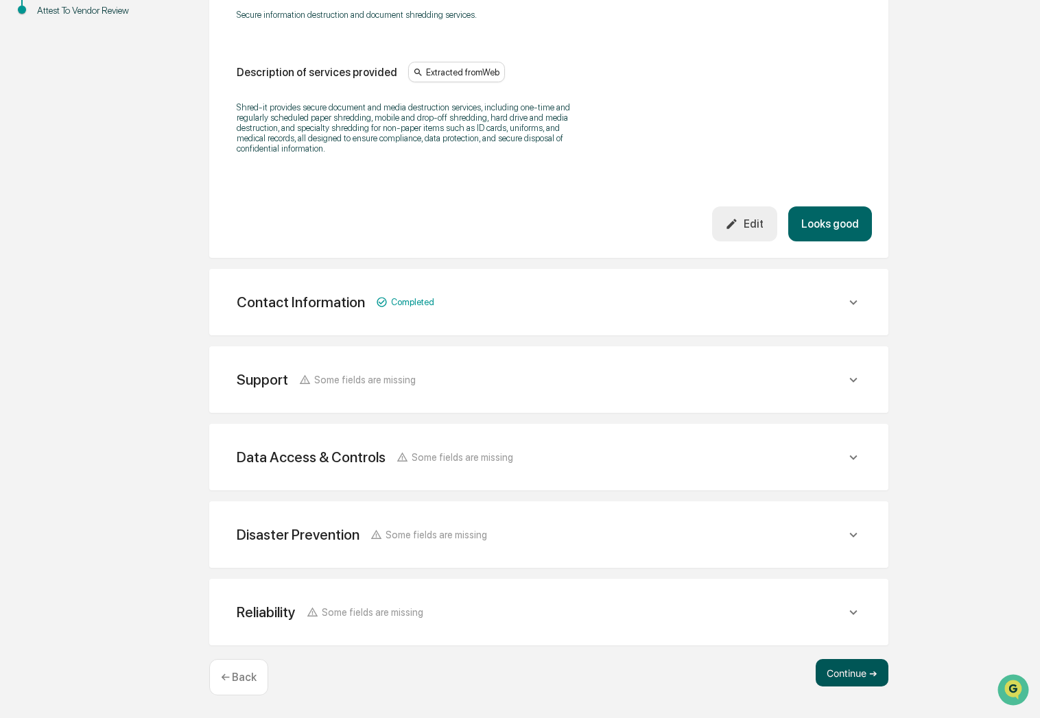
click at [839, 680] on button "Continue ➔" at bounding box center [852, 672] width 73 height 27
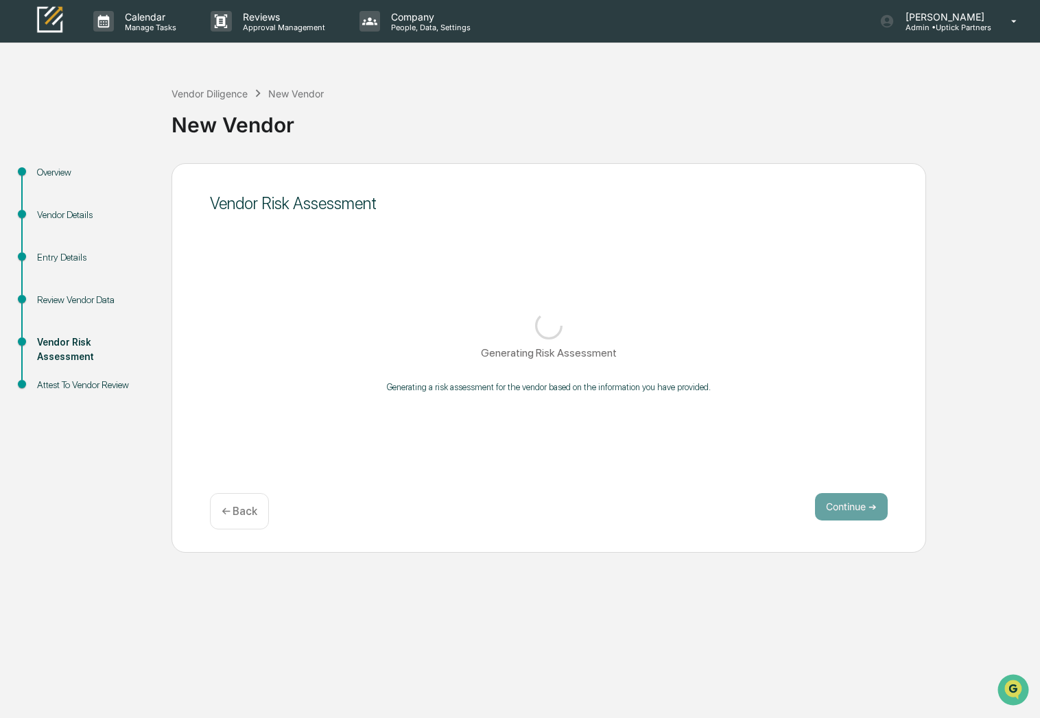
scroll to position [0, 0]
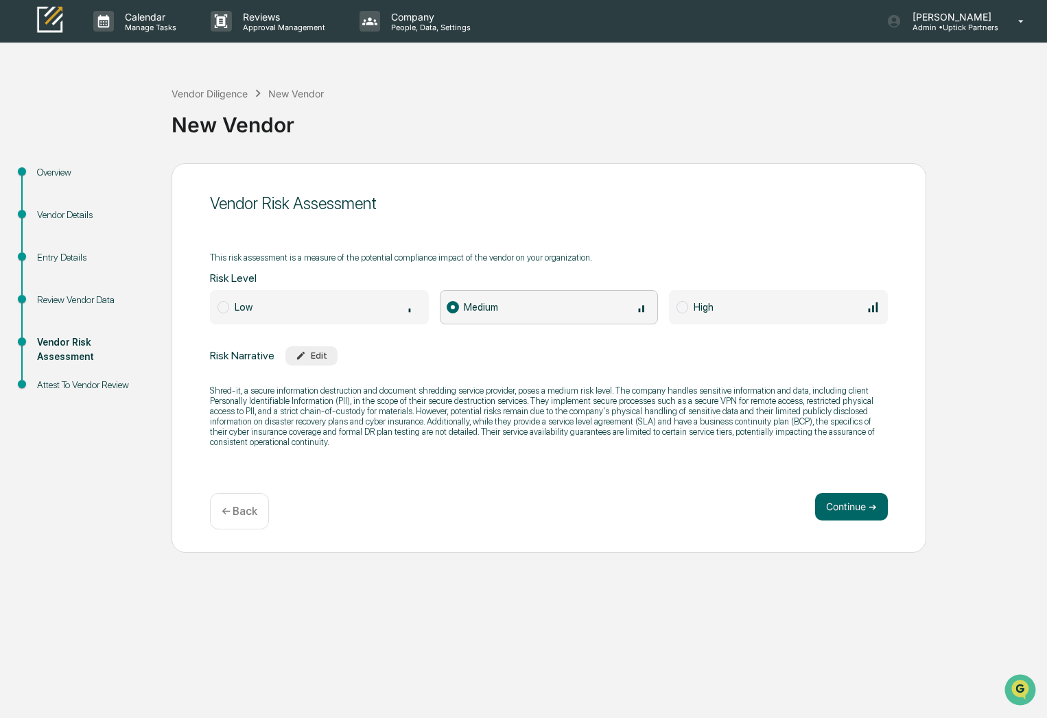
click at [608, 667] on div "Calendar Manage Tasks Reviews Approval Management Company People, Data, Setting…" at bounding box center [523, 359] width 1047 height 718
click at [826, 505] on button "Continue ➔" at bounding box center [851, 506] width 73 height 27
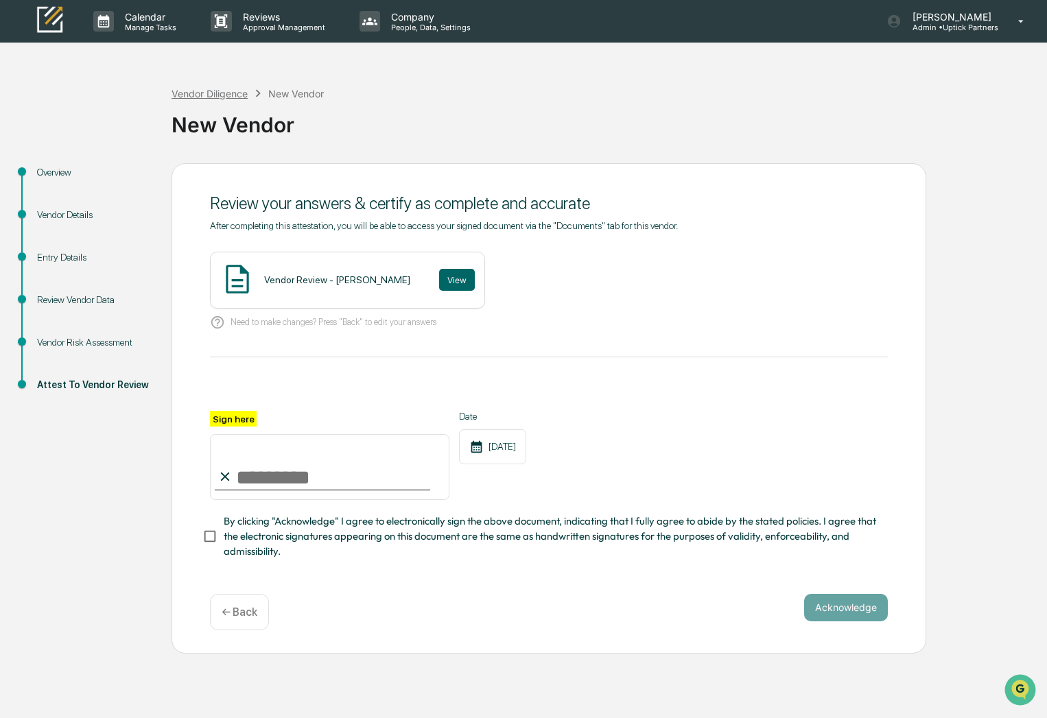
click at [230, 95] on div "Vendor Diligence" at bounding box center [209, 94] width 76 height 12
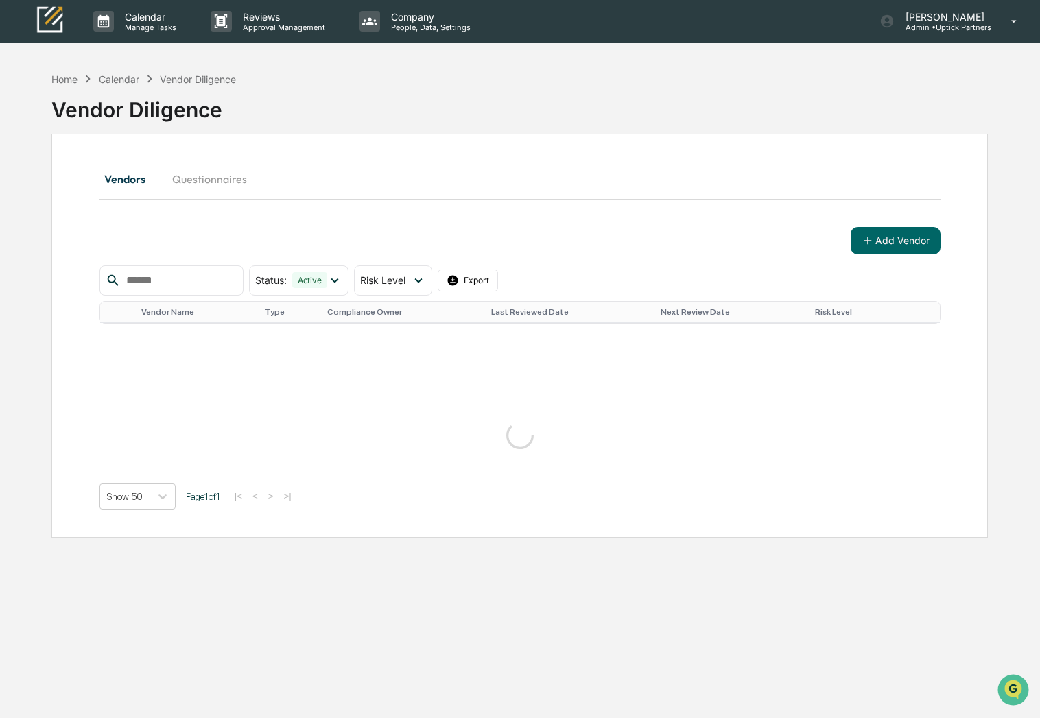
click at [306, 102] on div "Vendor Diligence" at bounding box center [519, 104] width 936 height 36
click at [1001, 13] on div "Claire Bivins Admin • Uptick Partners" at bounding box center [953, 21] width 174 height 43
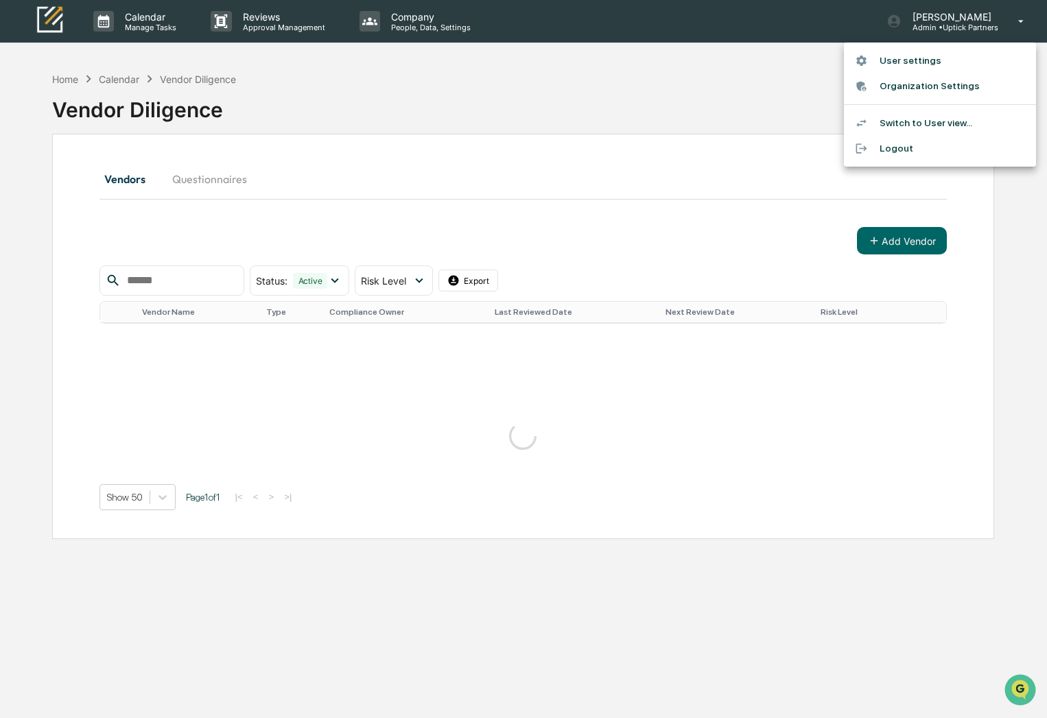
click at [934, 123] on li "Switch to User view..." at bounding box center [940, 122] width 192 height 25
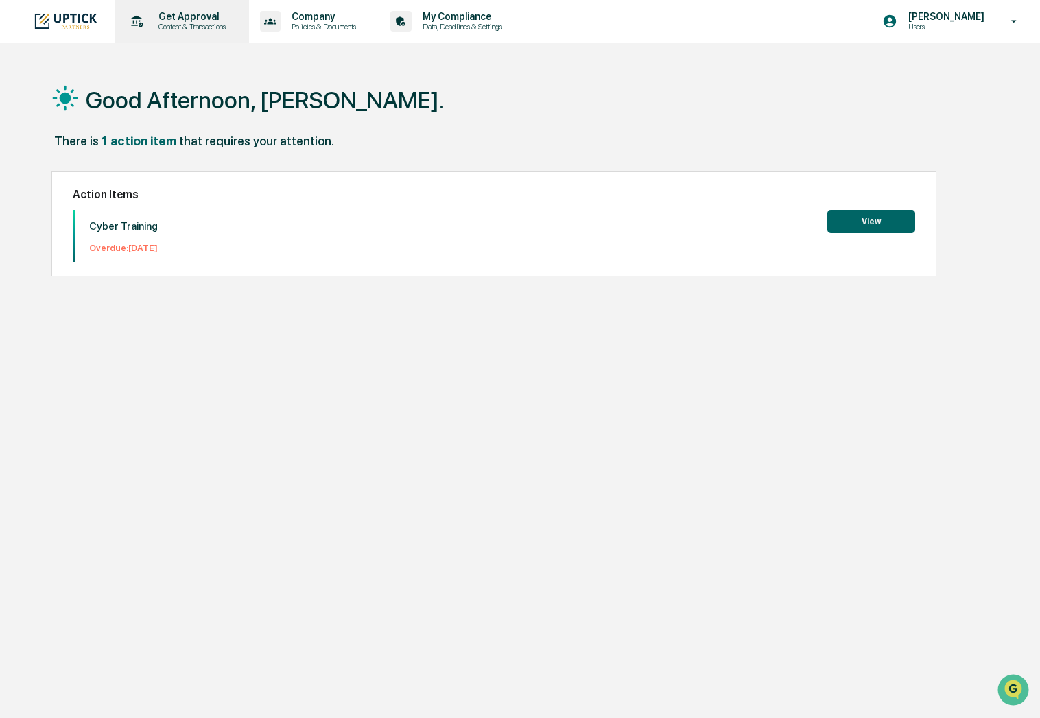
click at [184, 23] on p "Content & Transactions" at bounding box center [189, 27] width 85 height 10
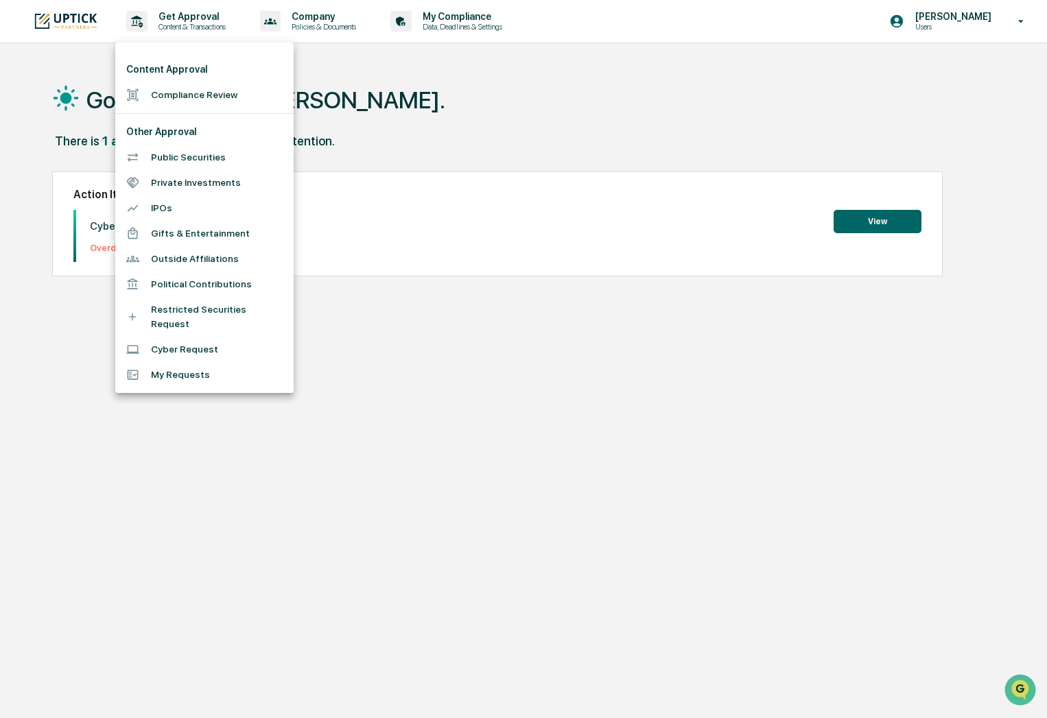
click at [294, 26] on div at bounding box center [523, 359] width 1047 height 718
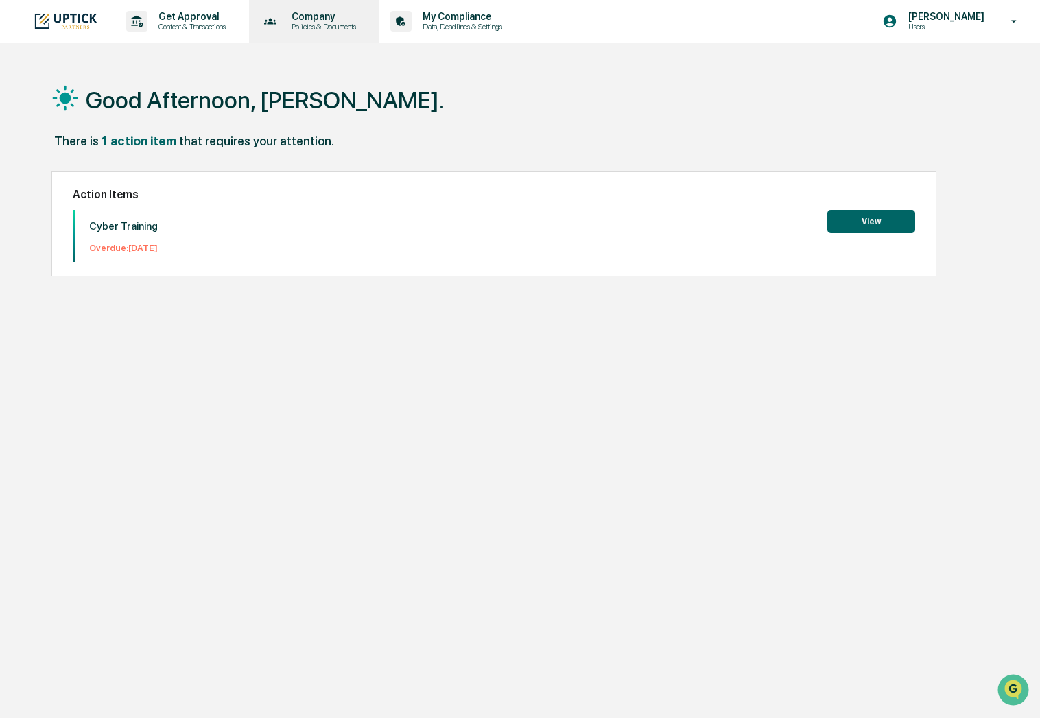
click at [298, 22] on p "Policies & Documents" at bounding box center [322, 27] width 82 height 10
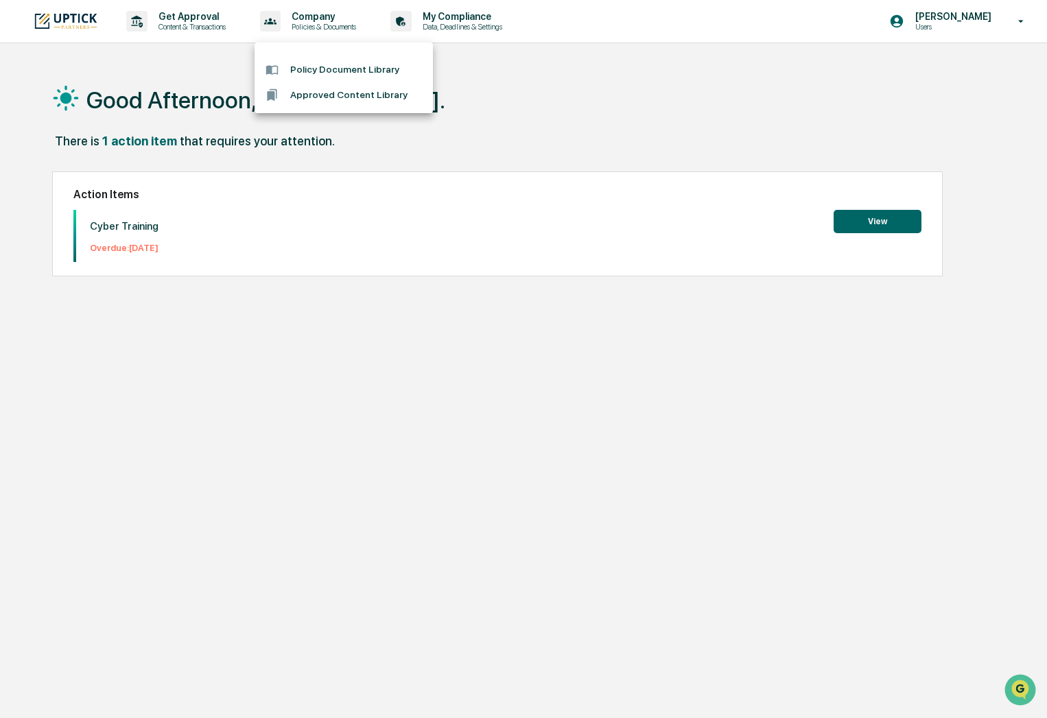
click at [453, 19] on div at bounding box center [523, 359] width 1047 height 718
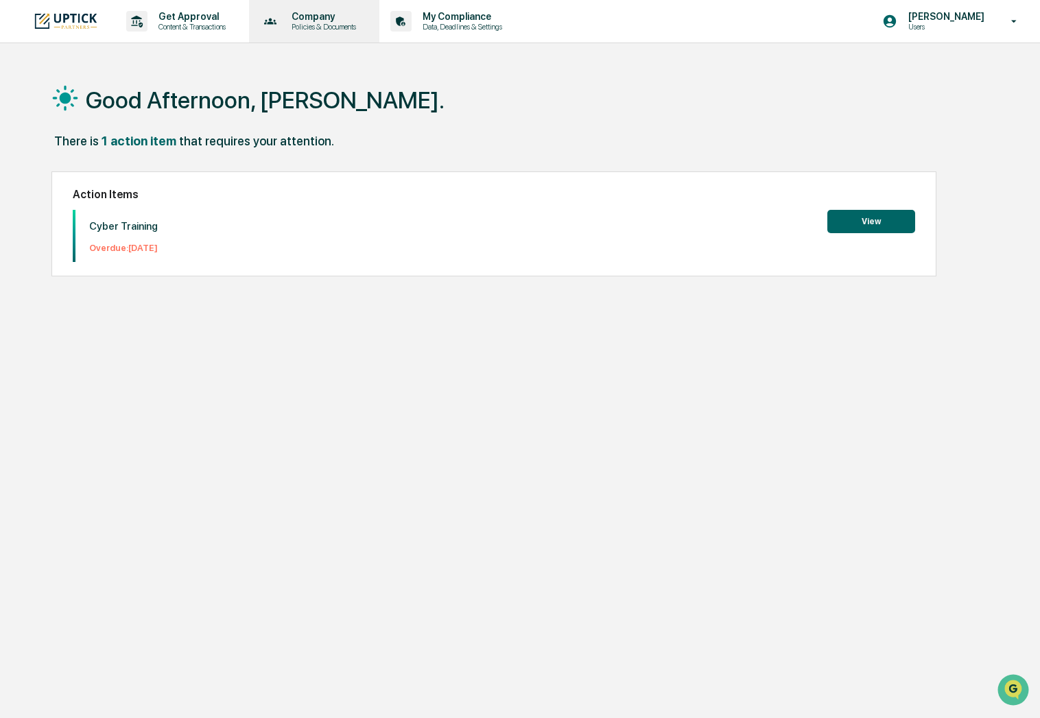
click at [348, 18] on p "Company" at bounding box center [322, 16] width 82 height 11
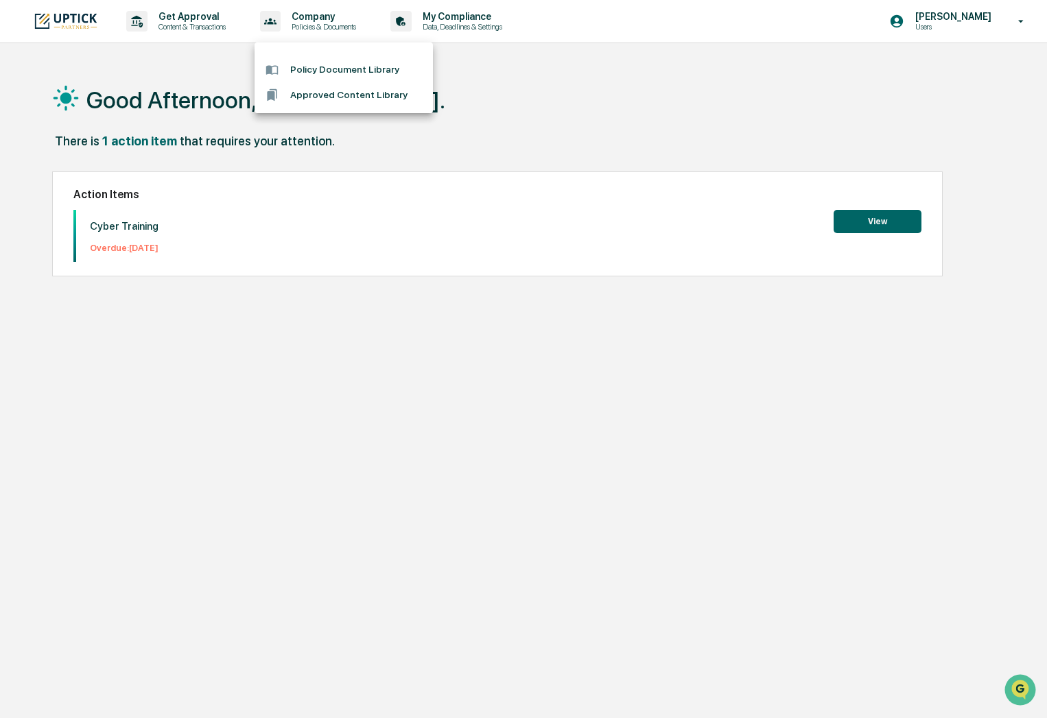
click at [331, 91] on li "Approved Content Library" at bounding box center [343, 94] width 178 height 25
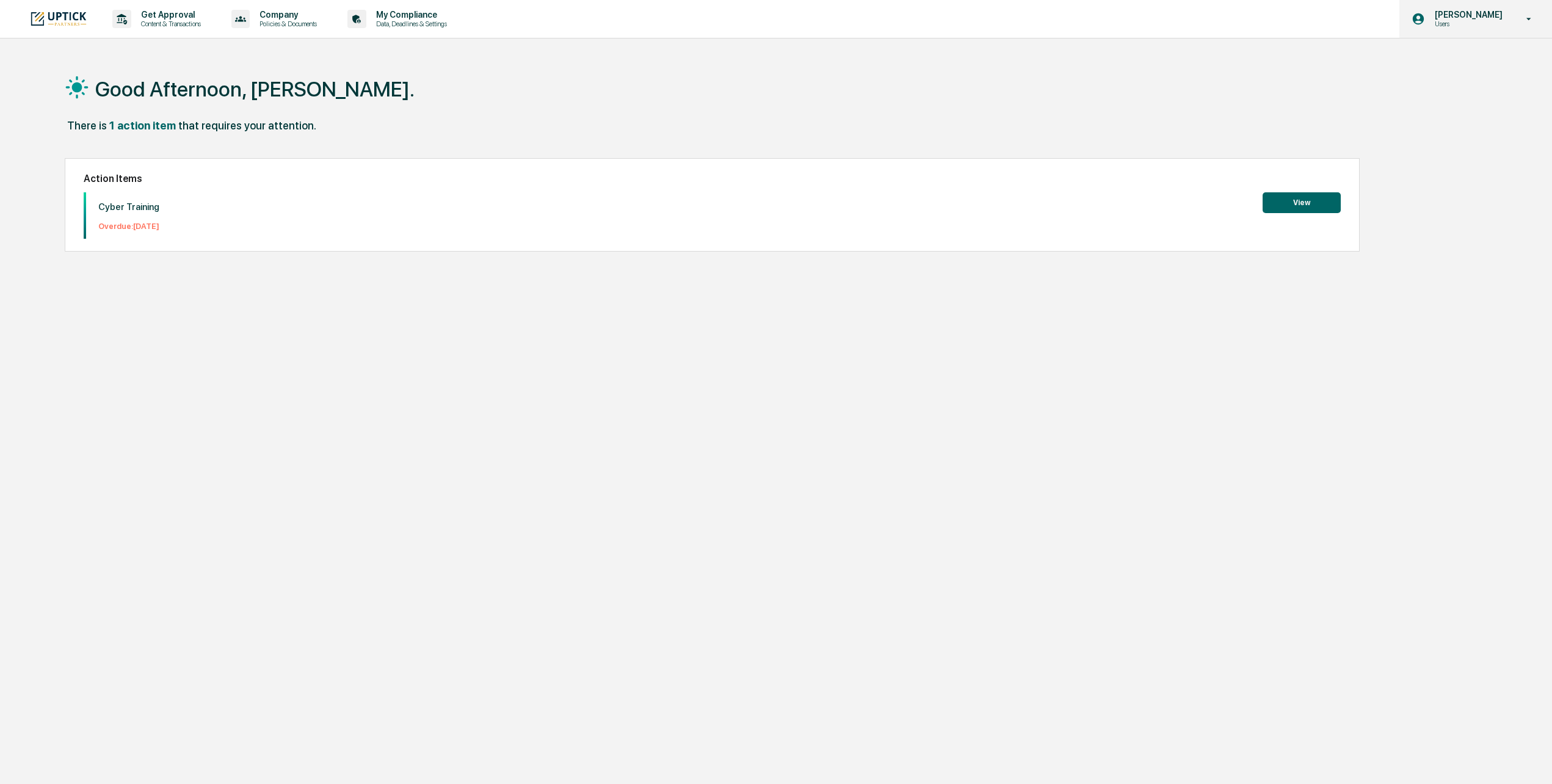
click at [1532, 28] on div "[PERSON_NAME] Users" at bounding box center [1475, 19] width 152 height 38
click at [1475, 63] on li "Switch to Admin view..." at bounding box center [1462, 61] width 171 height 22
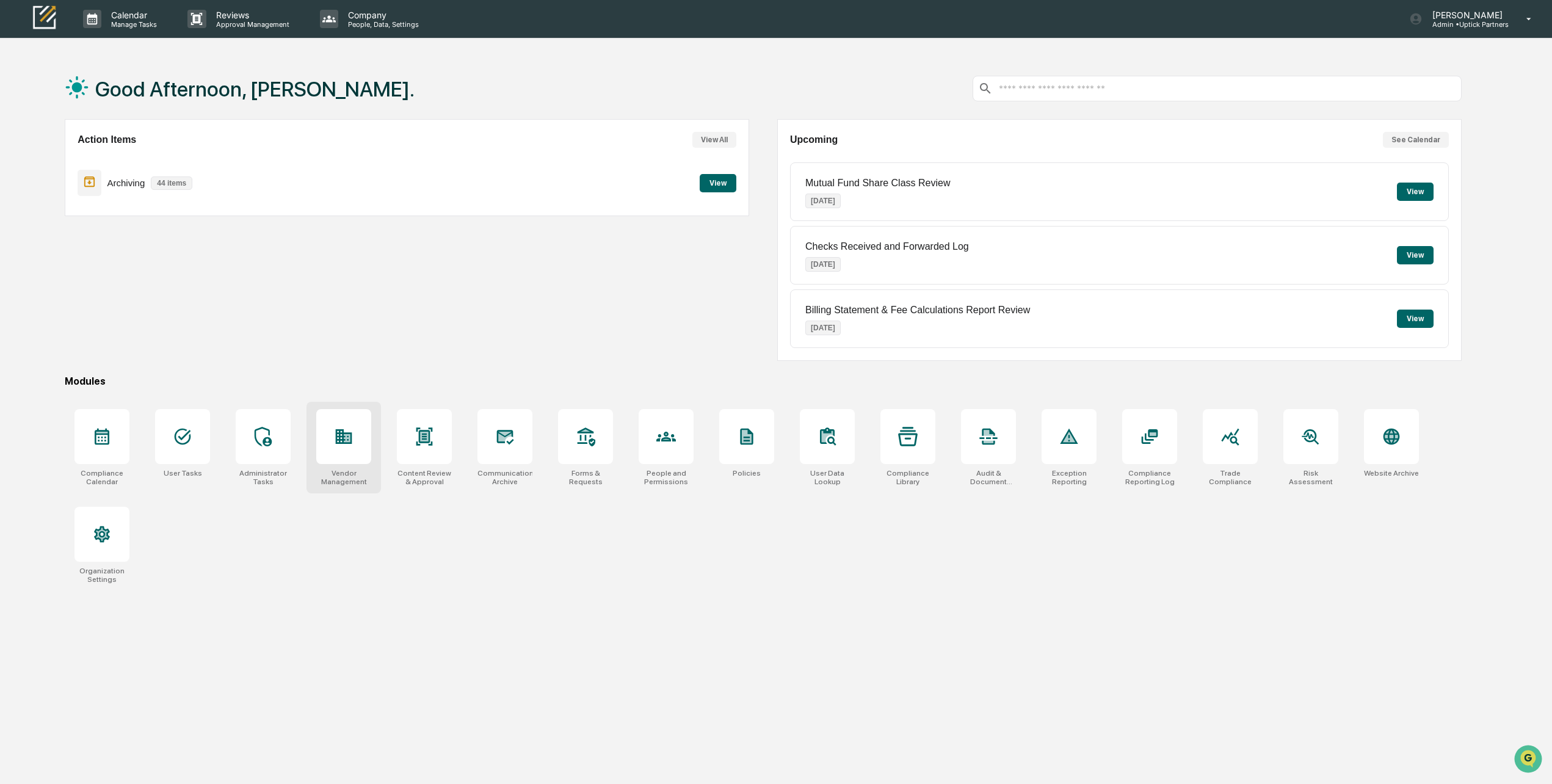
click at [338, 481] on div "Vendor Management" at bounding box center [344, 477] width 55 height 17
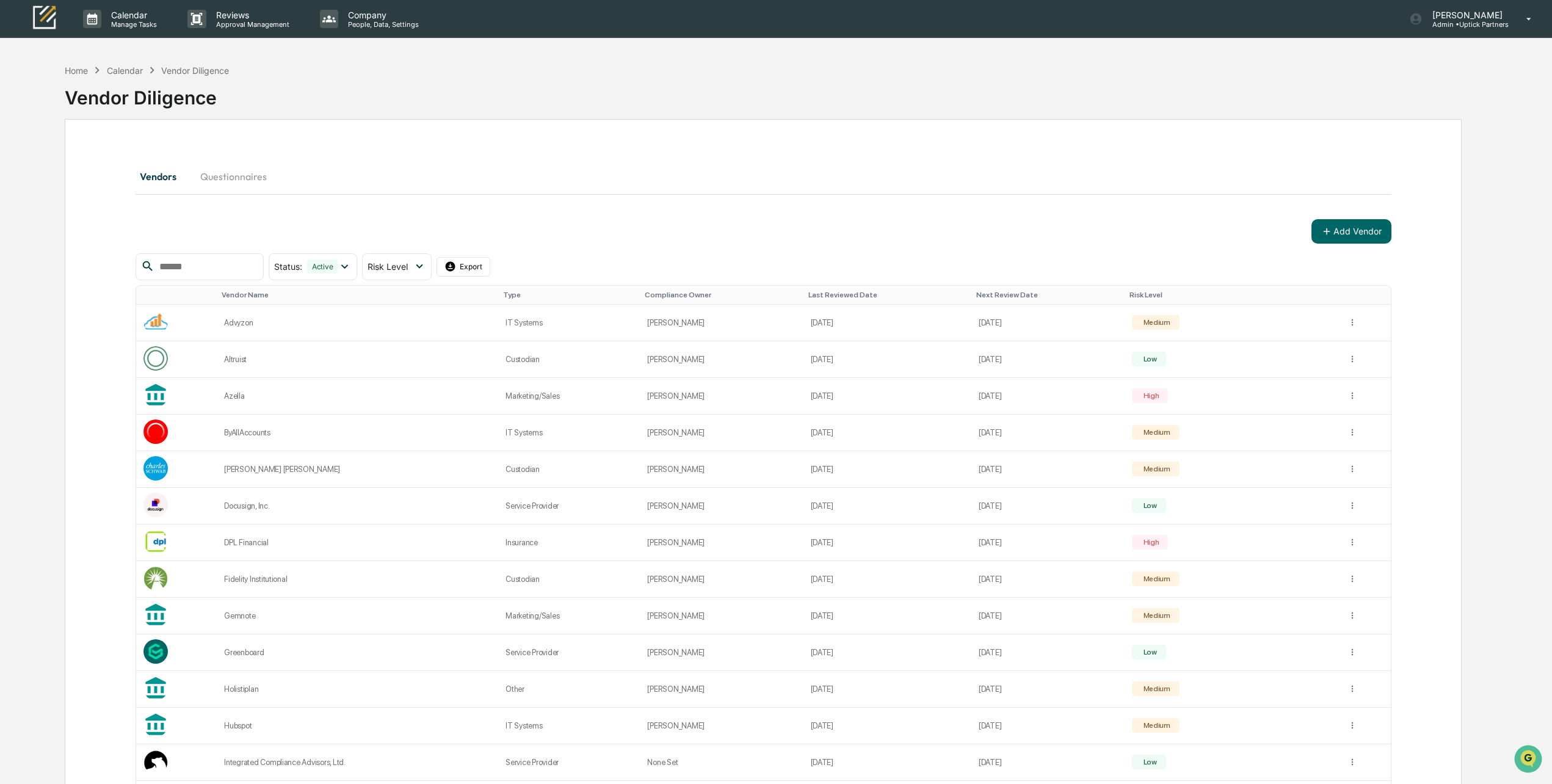
click at [238, 266] on input "text" at bounding box center [206, 267] width 104 height 16
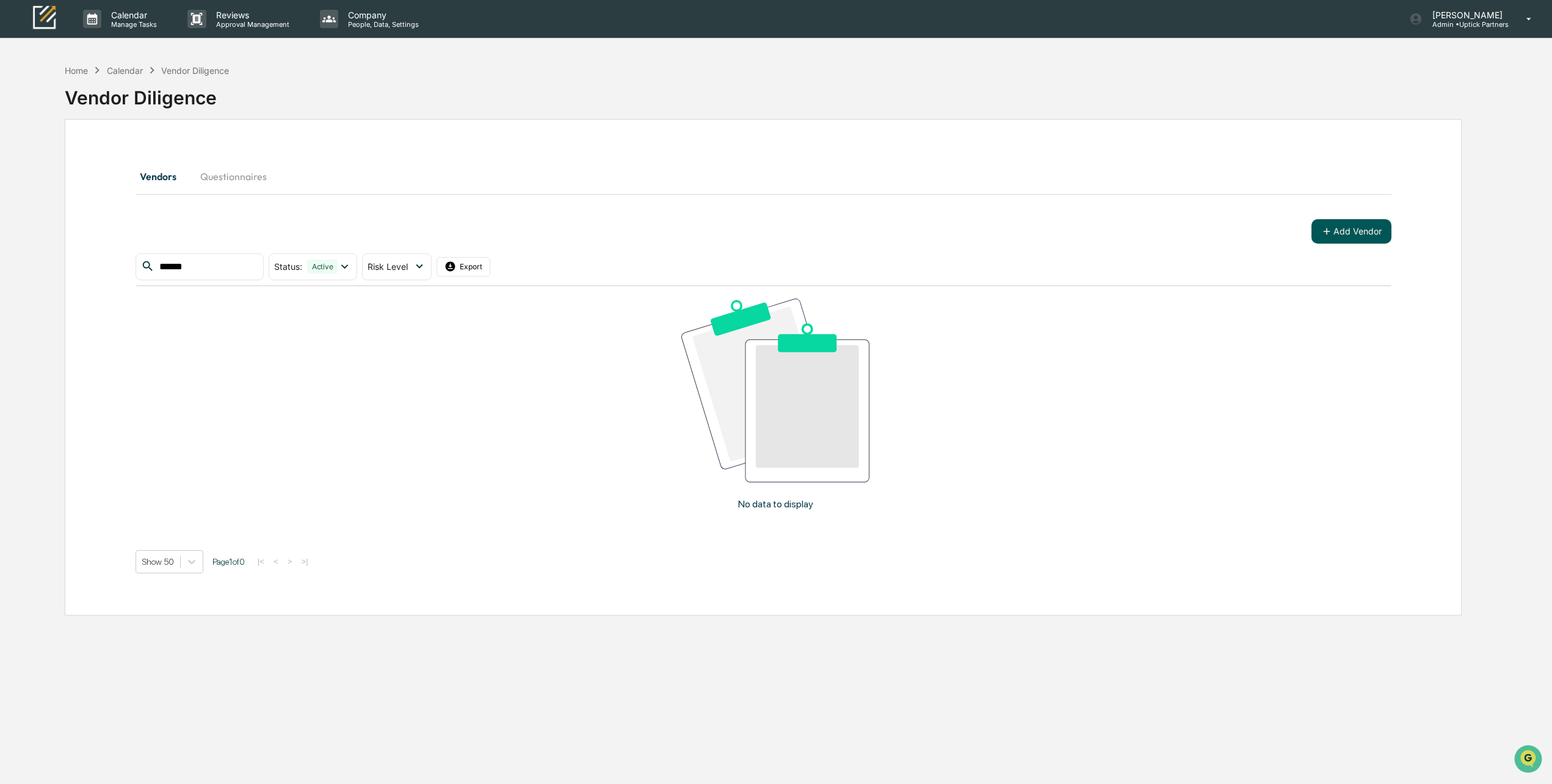
type input "******"
click at [1357, 230] on button "Add Vendor" at bounding box center [1351, 230] width 80 height 24
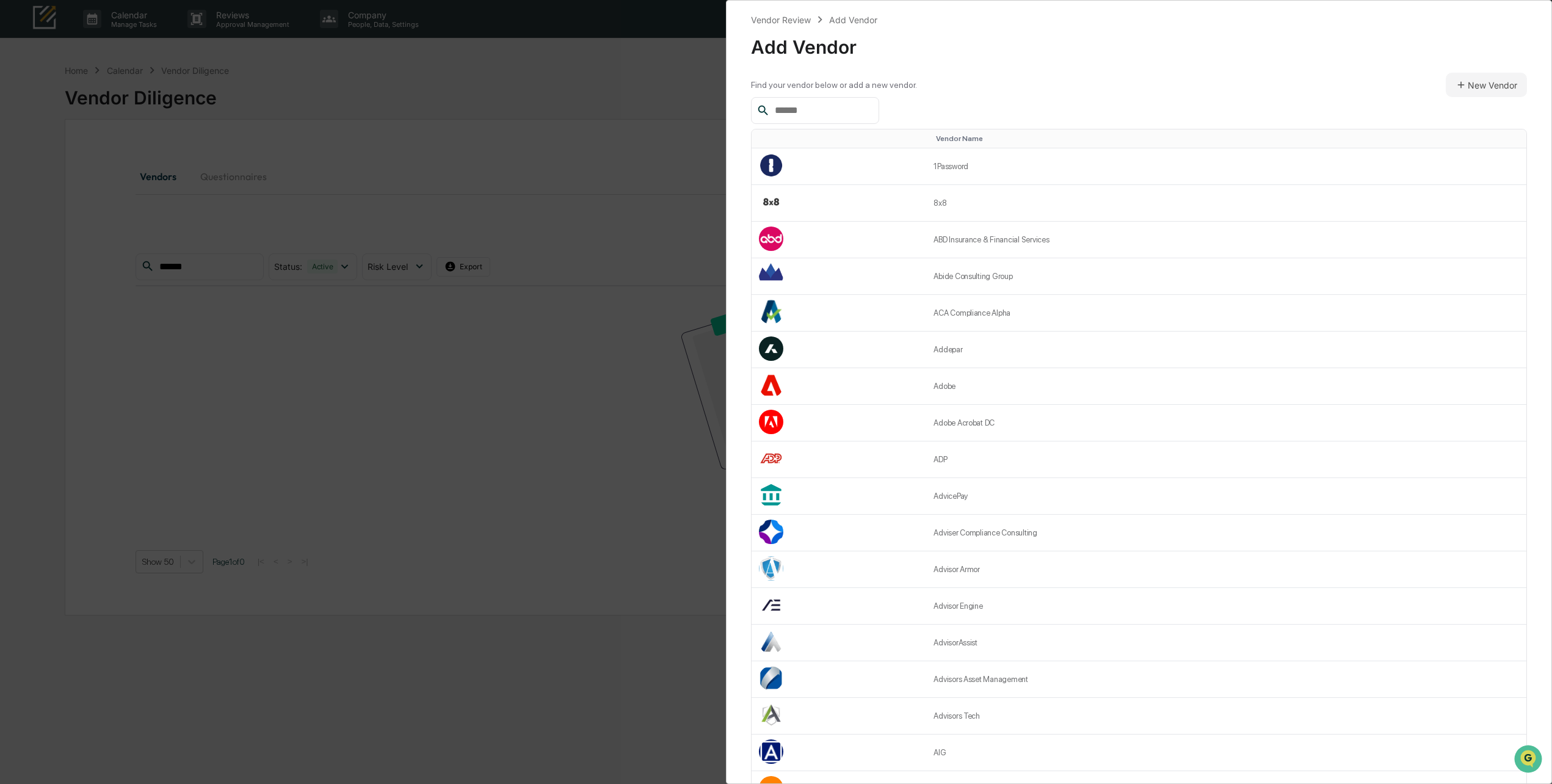
click at [903, 104] on div at bounding box center [1139, 110] width 776 height 27
click at [864, 108] on input "text" at bounding box center [821, 110] width 104 height 16
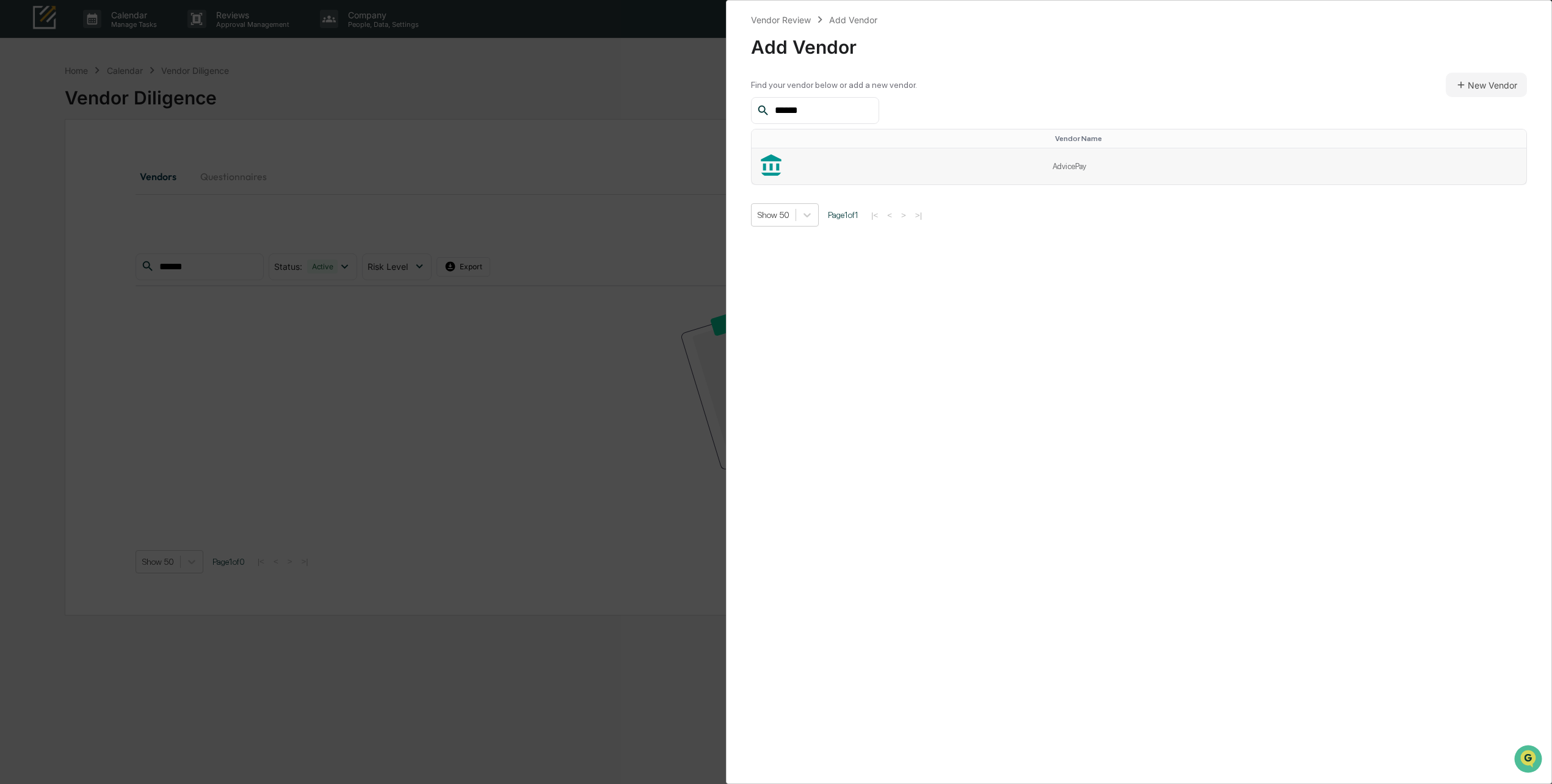
type input "******"
click at [1073, 168] on td "AdvicePay" at bounding box center [1285, 166] width 481 height 36
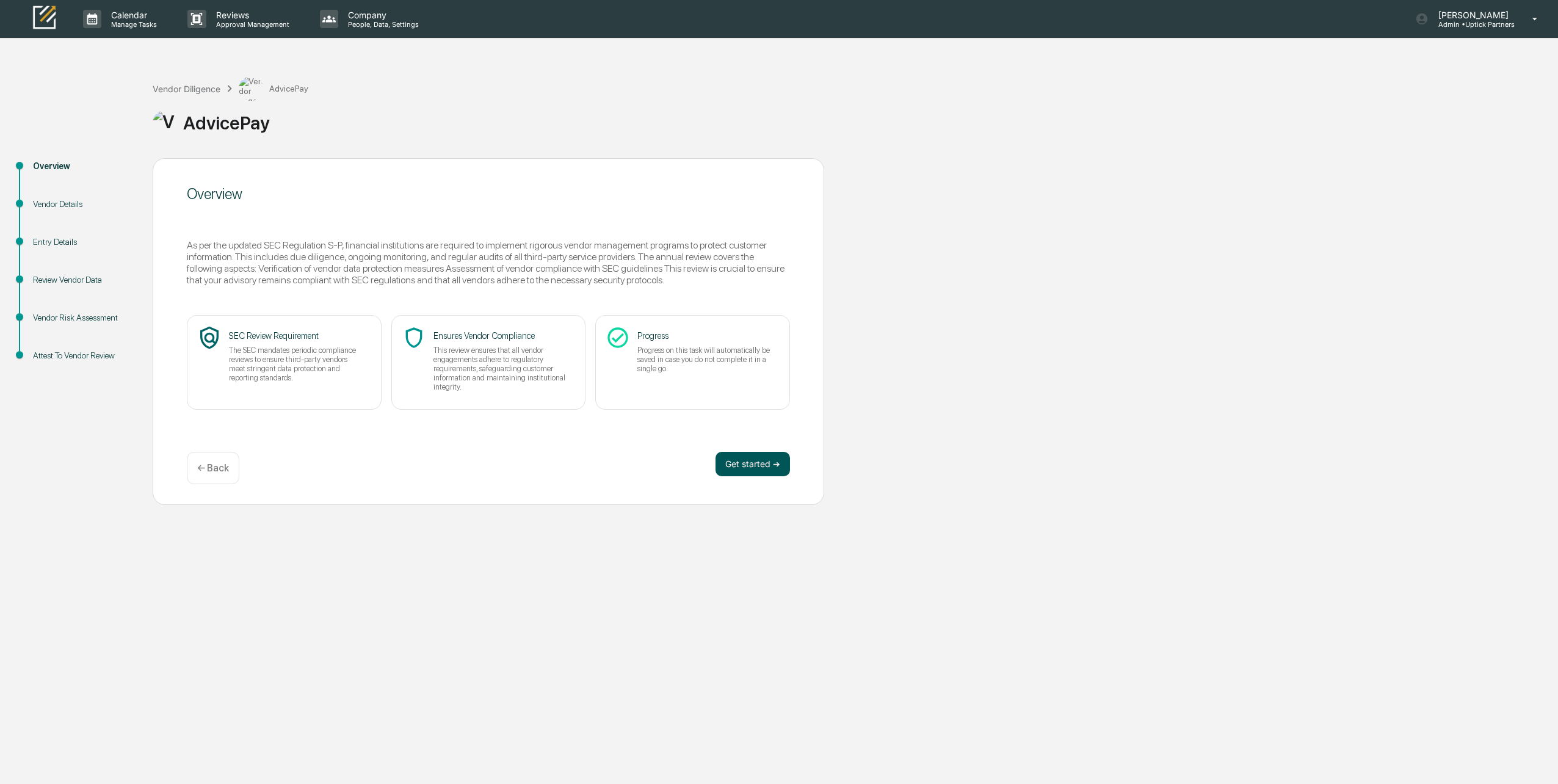
click at [751, 470] on button "Get started ➔" at bounding box center [753, 464] width 75 height 24
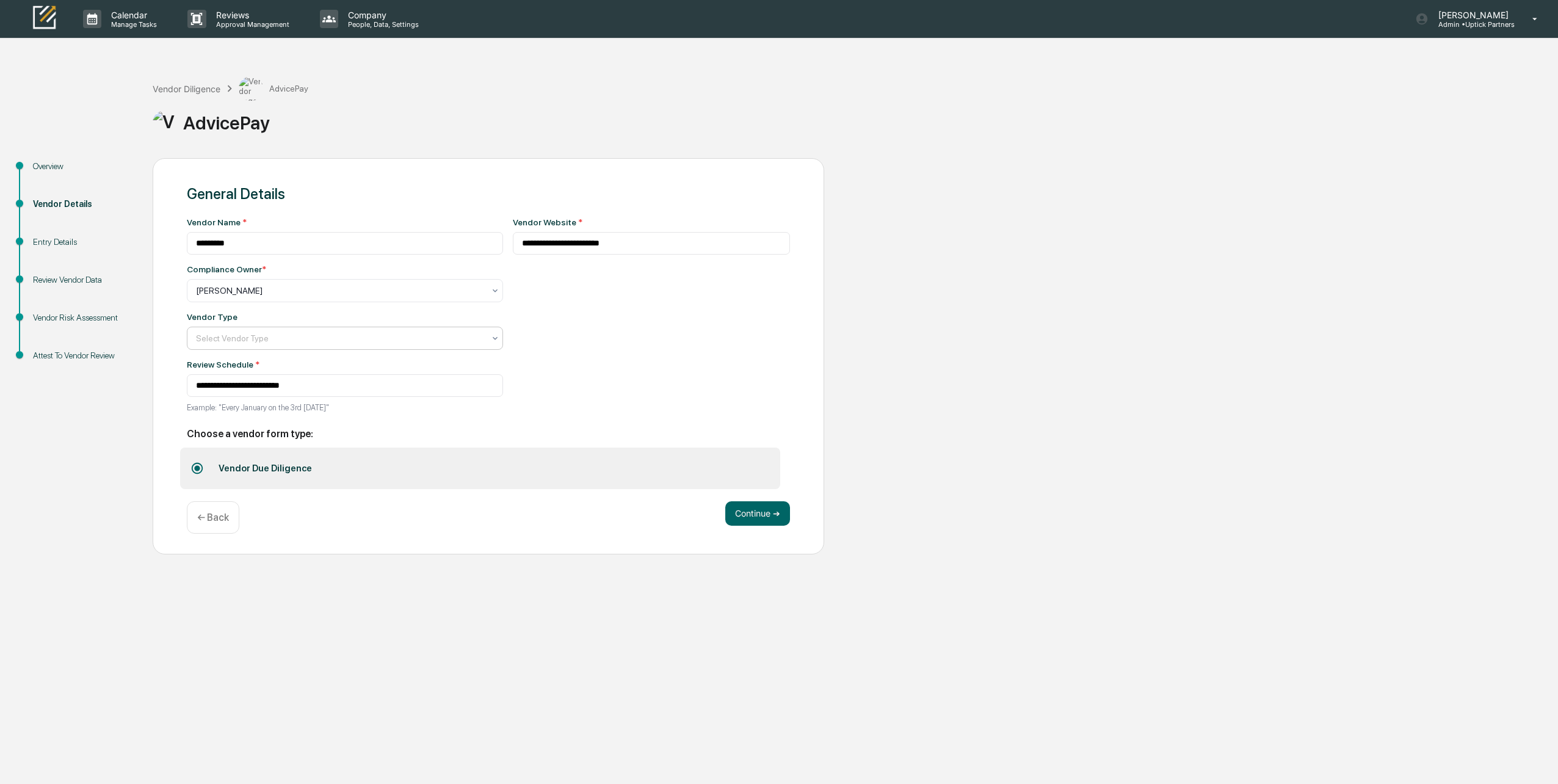
click at [275, 341] on div at bounding box center [340, 338] width 288 height 12
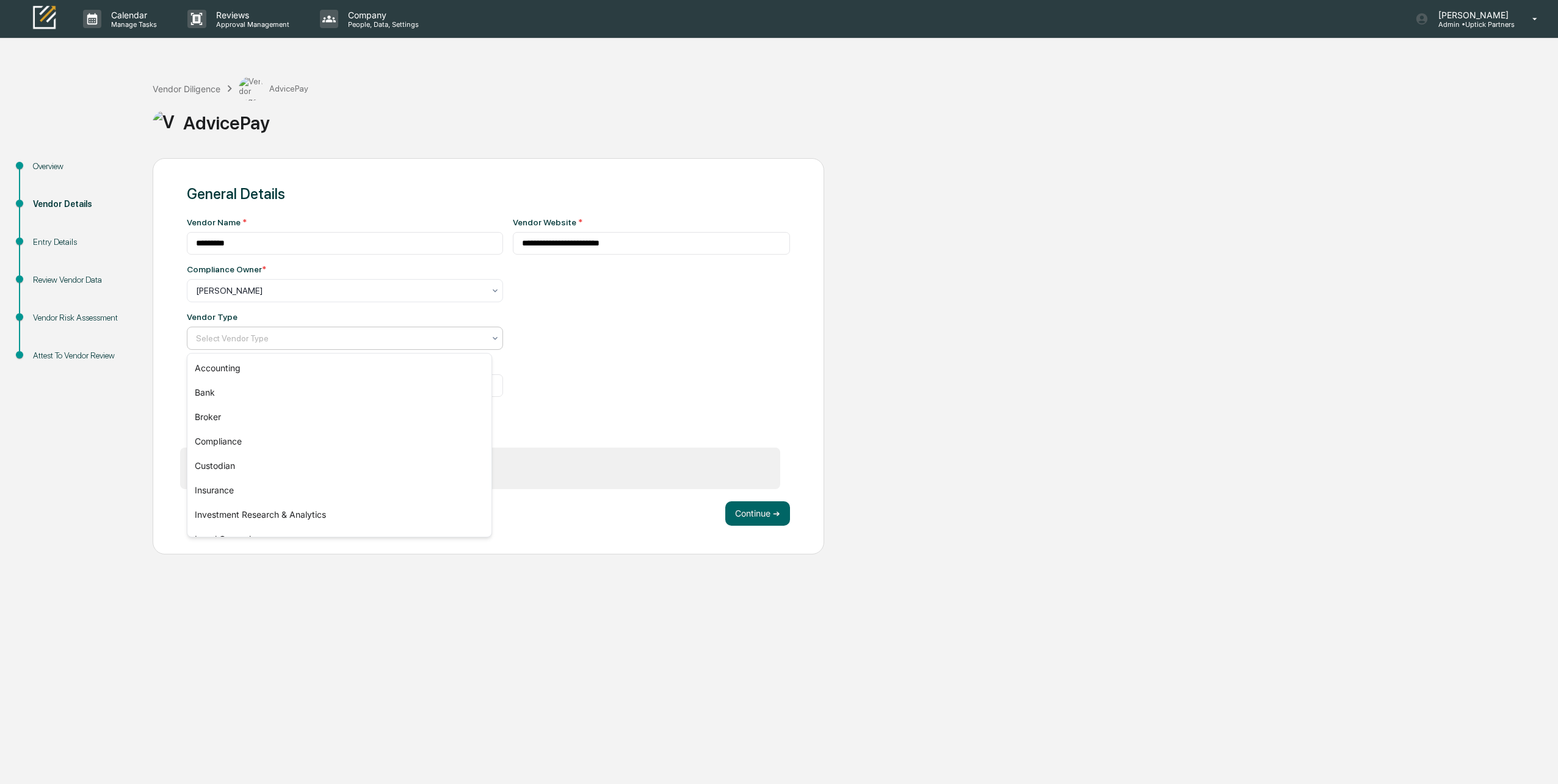
scroll to position [139, 0]
click at [282, 475] on div "Service Provider" at bounding box center [340, 473] width 304 height 24
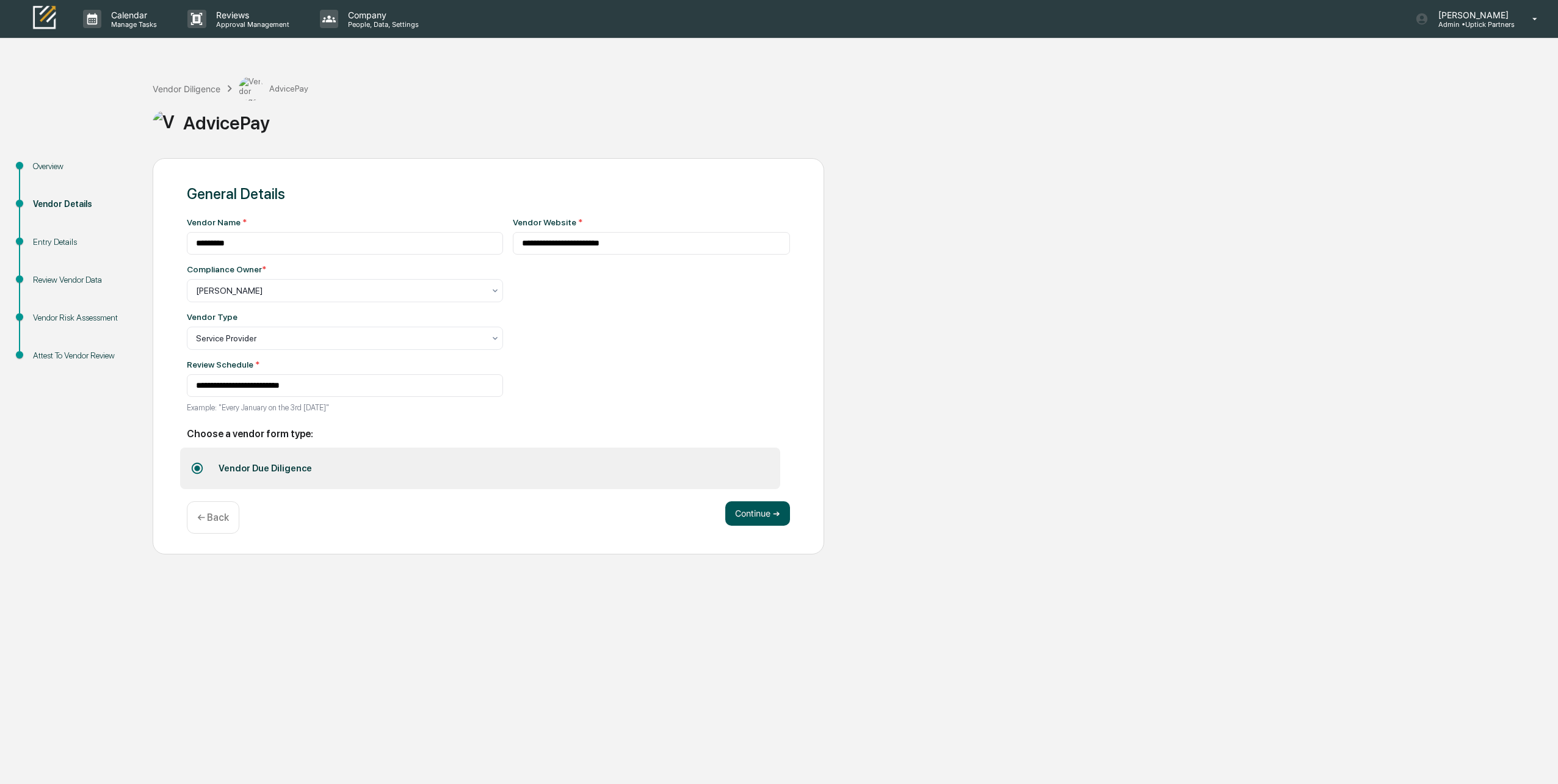
click at [772, 515] on button "Continue ➔" at bounding box center [758, 513] width 65 height 24
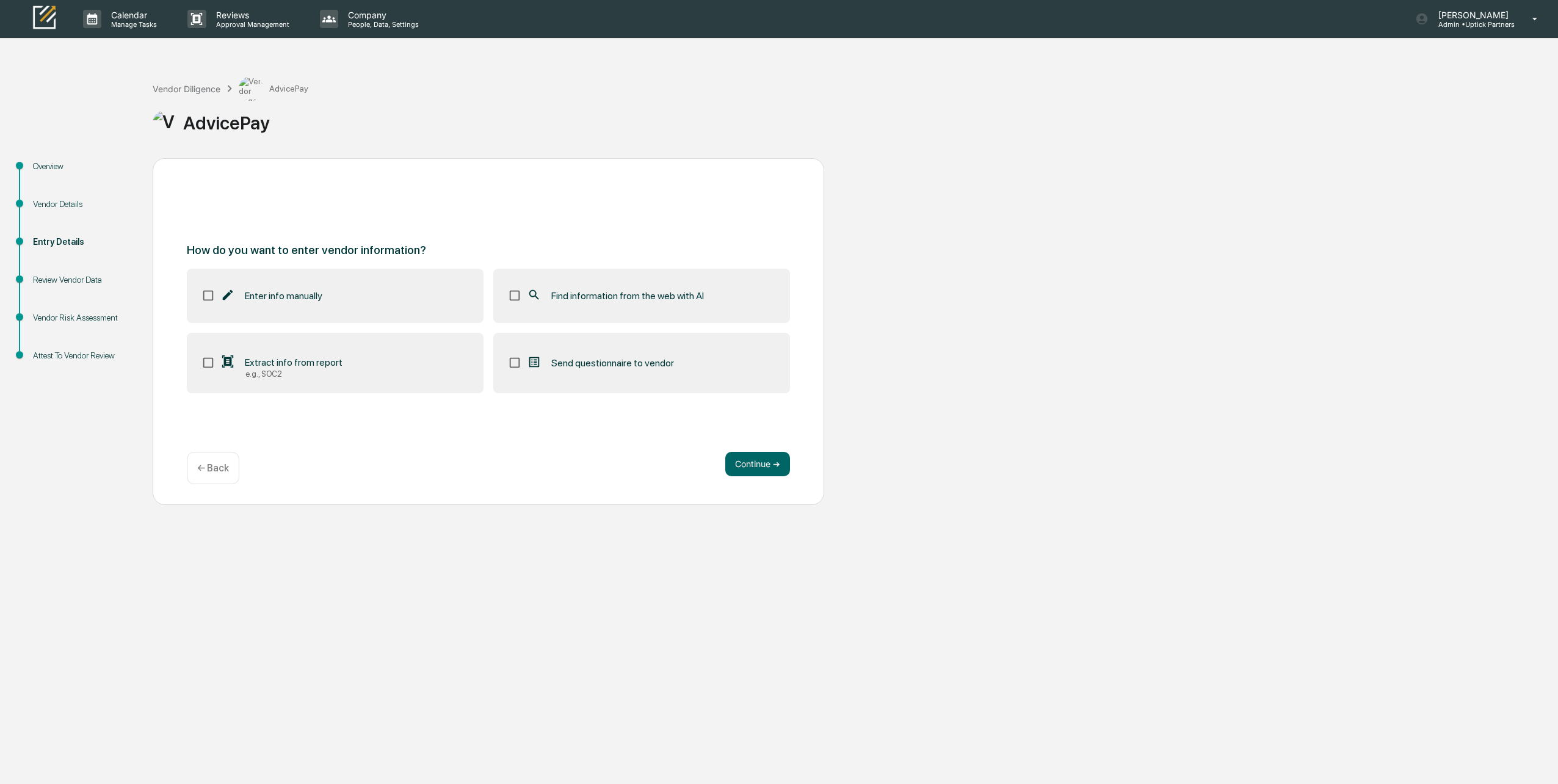
click at [642, 310] on label "Find information from the web with AI" at bounding box center [641, 295] width 296 height 53
click at [742, 456] on button "Continue ➔" at bounding box center [758, 464] width 65 height 24
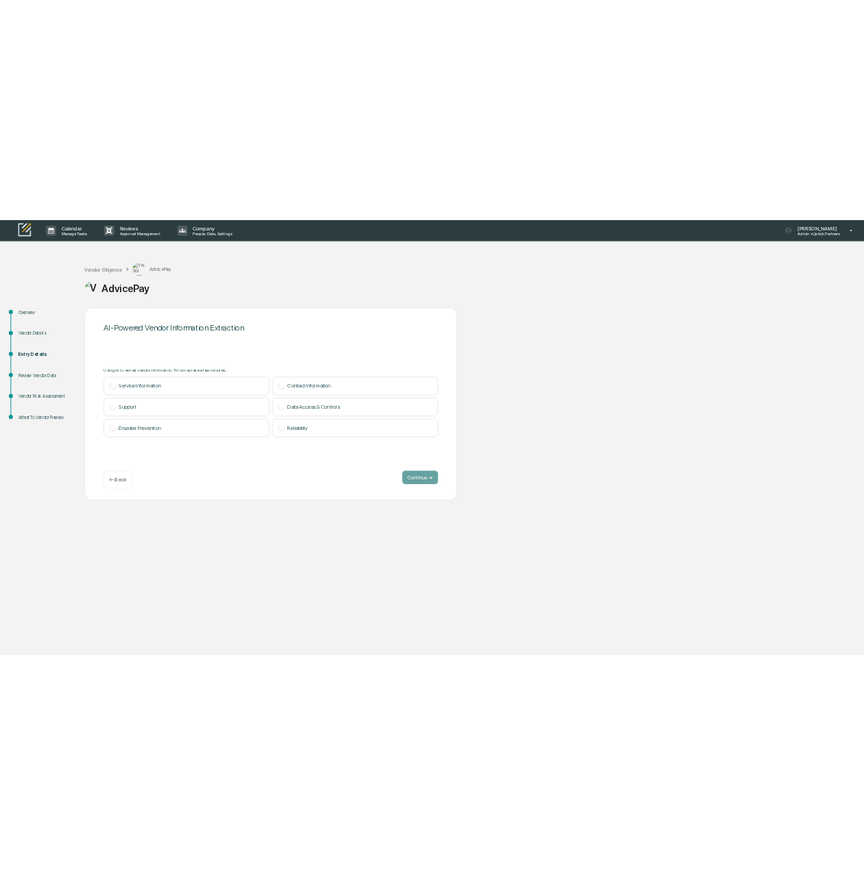
scroll to position [0, 0]
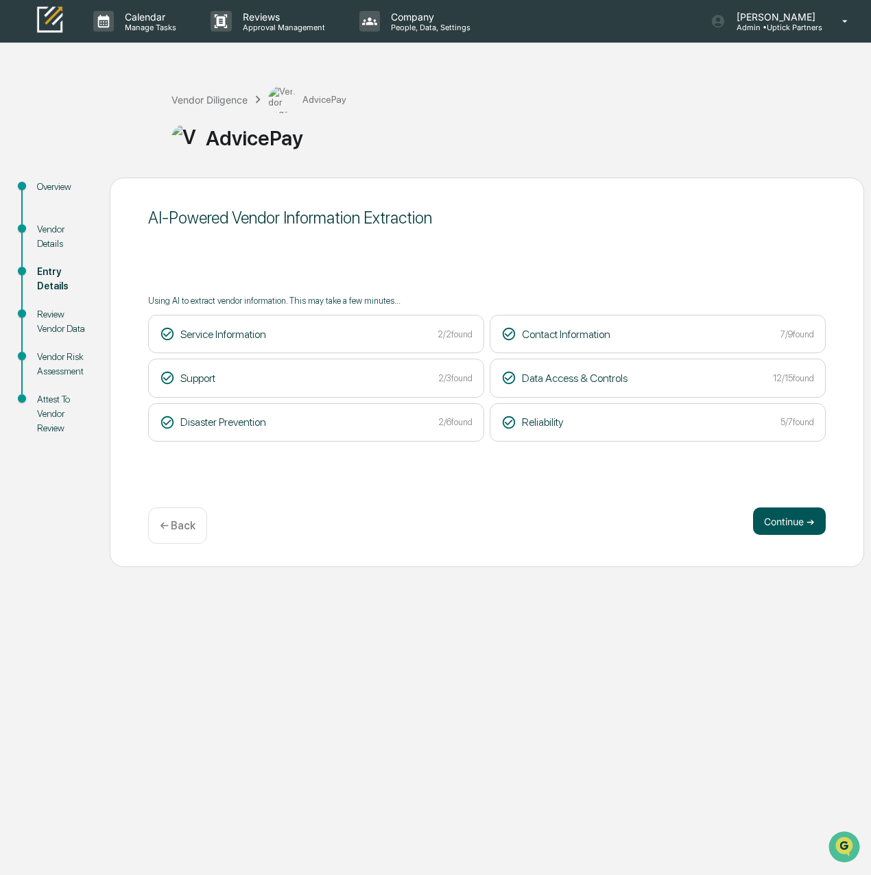
click at [802, 519] on button "Continue ➔" at bounding box center [789, 521] width 73 height 27
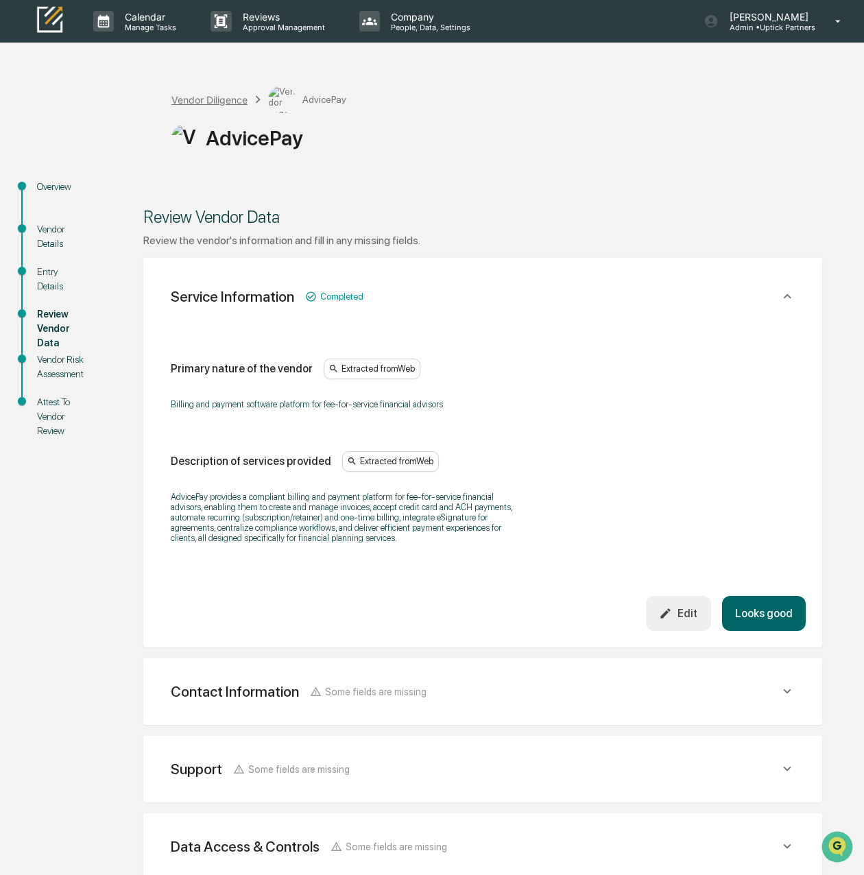
click at [233, 97] on div "Vendor Diligence" at bounding box center [209, 100] width 76 height 12
